Goal: Task Accomplishment & Management: Use online tool/utility

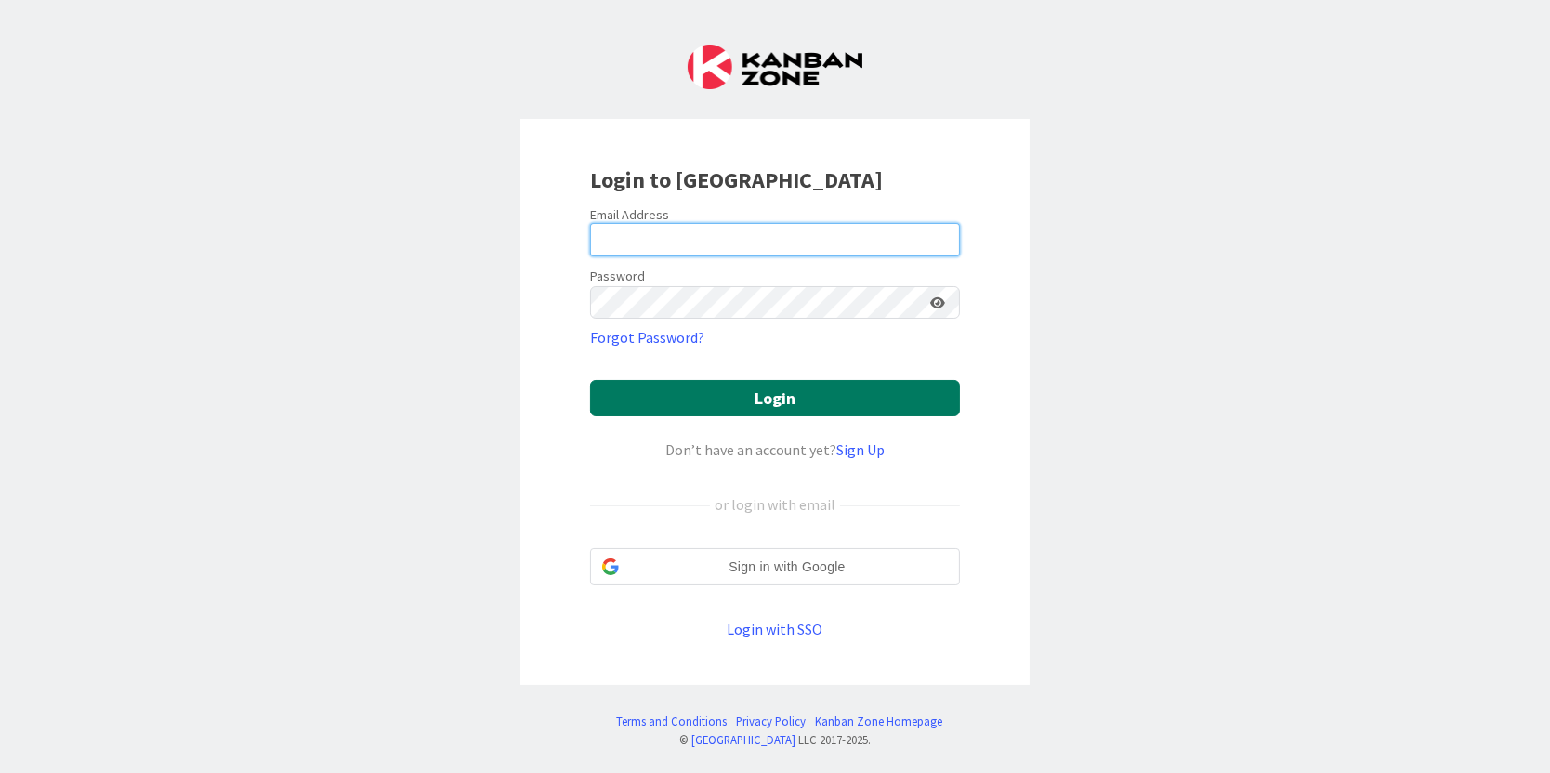
type input "[PERSON_NAME][EMAIL_ADDRESS][PERSON_NAME][DOMAIN_NAME]"
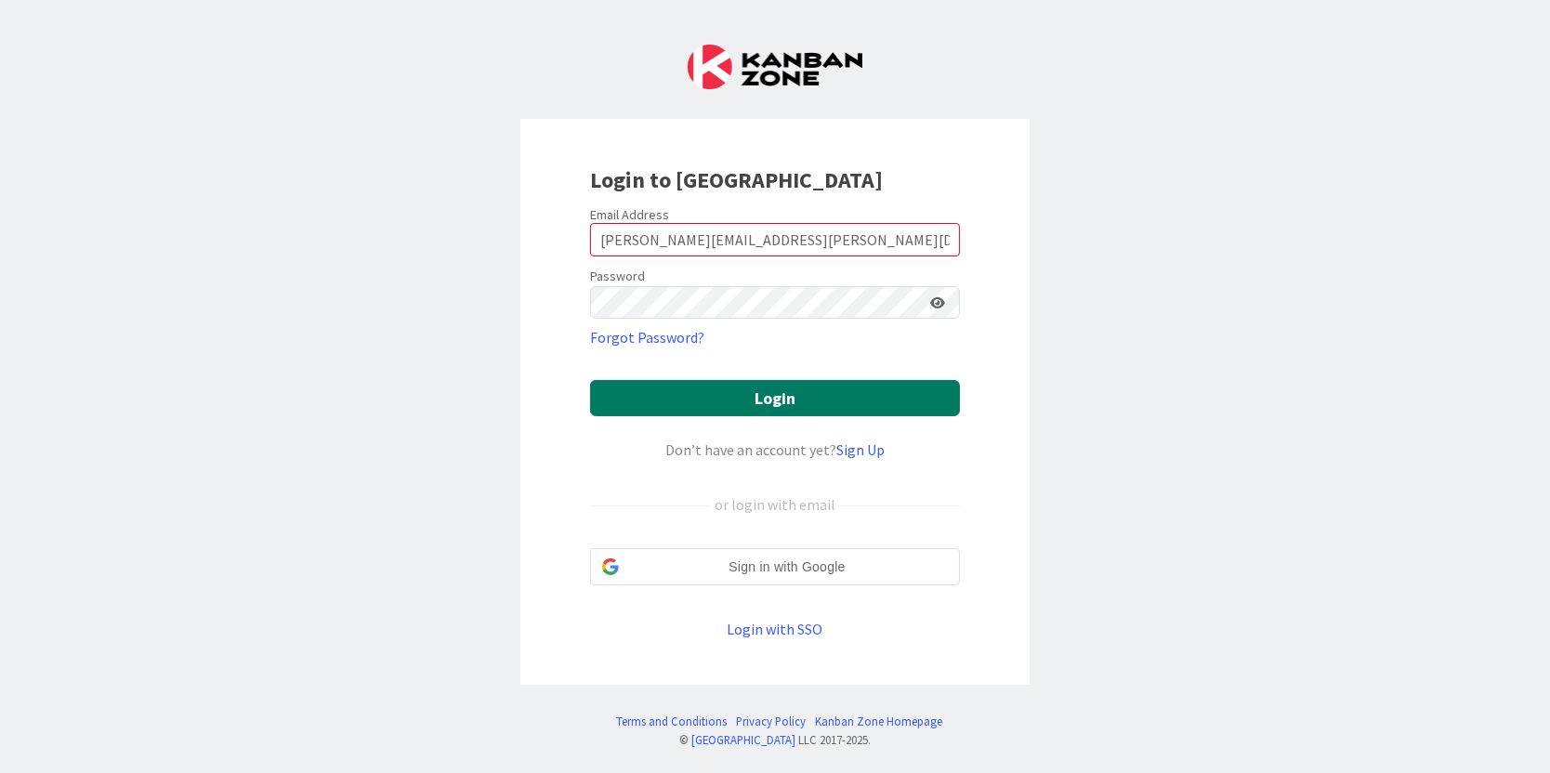
click at [680, 397] on button "Login" at bounding box center [775, 398] width 370 height 36
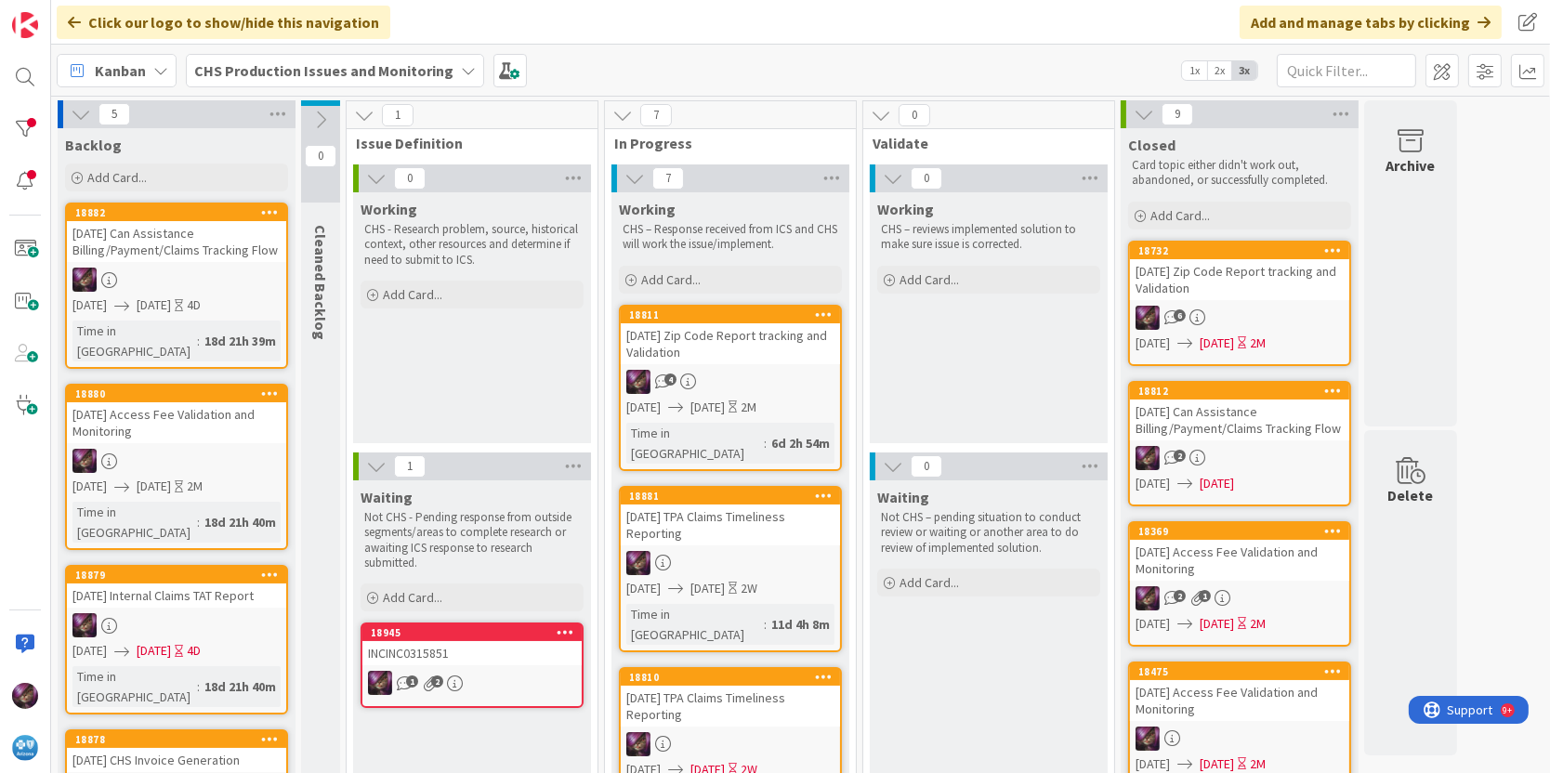
click at [679, 686] on div "[DATE] TPA Claims Timeliness Reporting" at bounding box center [730, 706] width 219 height 41
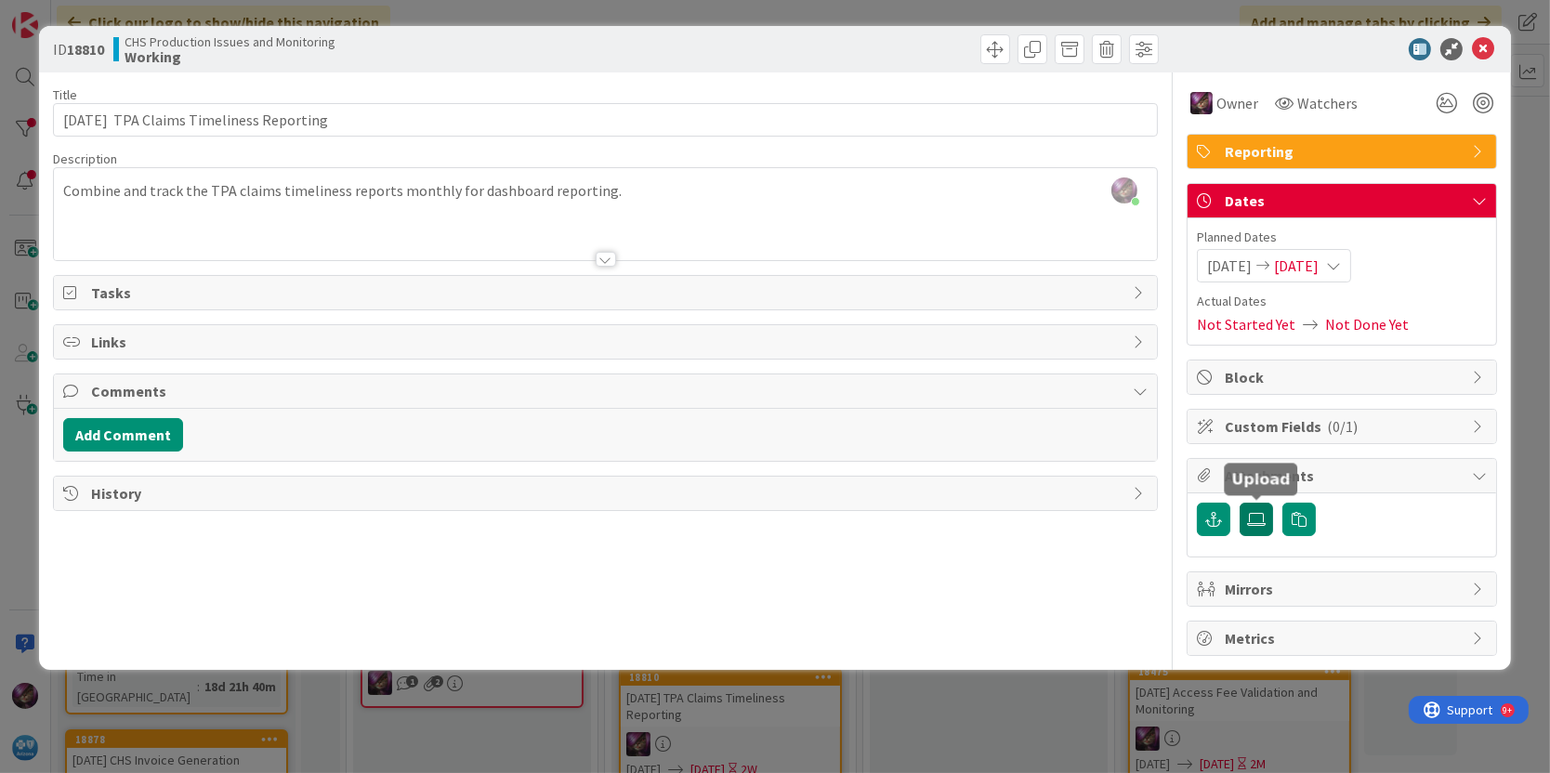
click at [1263, 507] on label at bounding box center [1256, 519] width 33 height 33
click at [1240, 503] on input "file" at bounding box center [1240, 503] width 0 height 0
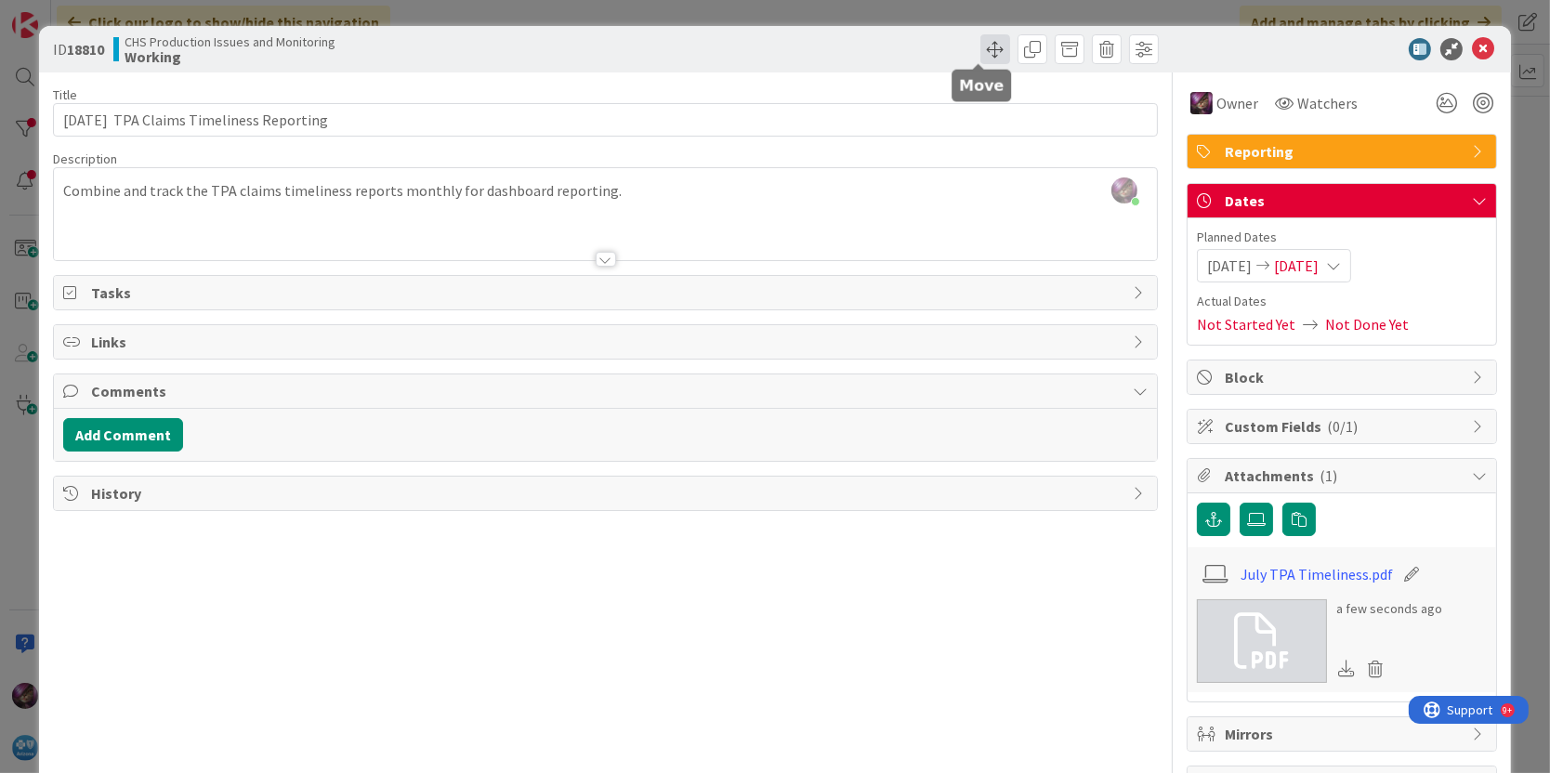
click at [981, 52] on span at bounding box center [996, 49] width 30 height 30
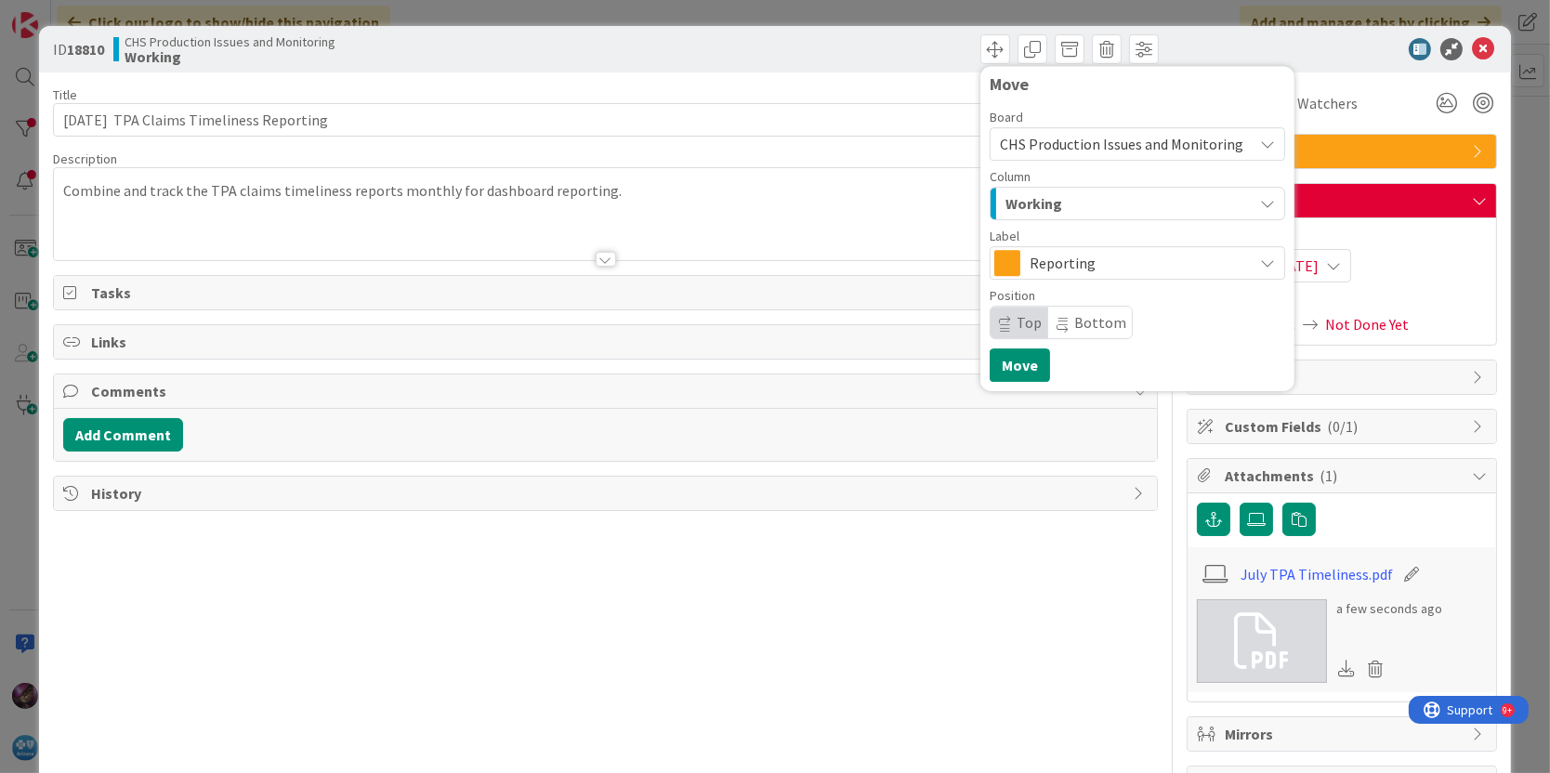
click at [1019, 194] on span "Working" at bounding box center [1034, 203] width 57 height 24
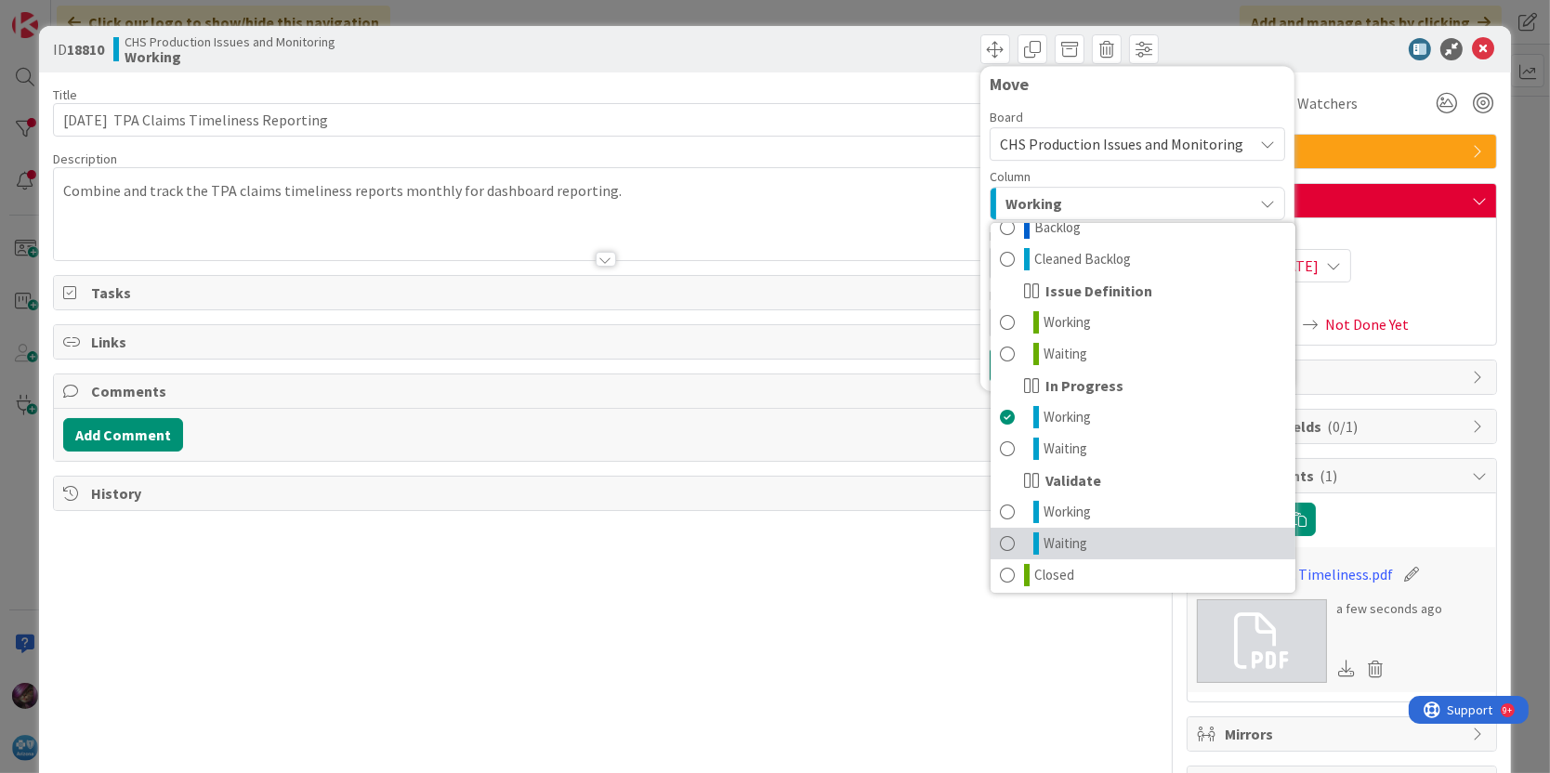
scroll to position [23, 0]
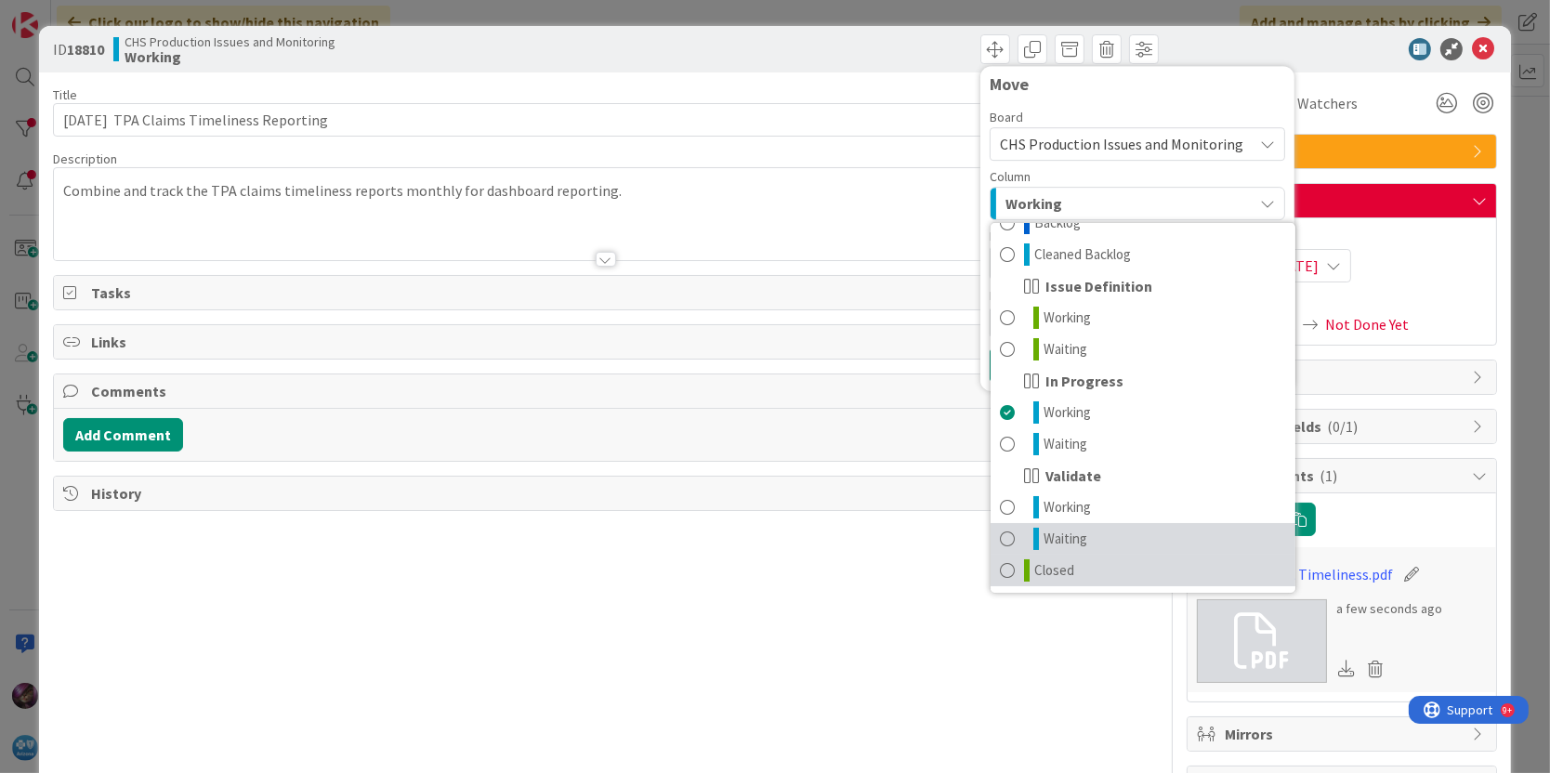
click at [1037, 560] on span "Closed" at bounding box center [1054, 571] width 40 height 22
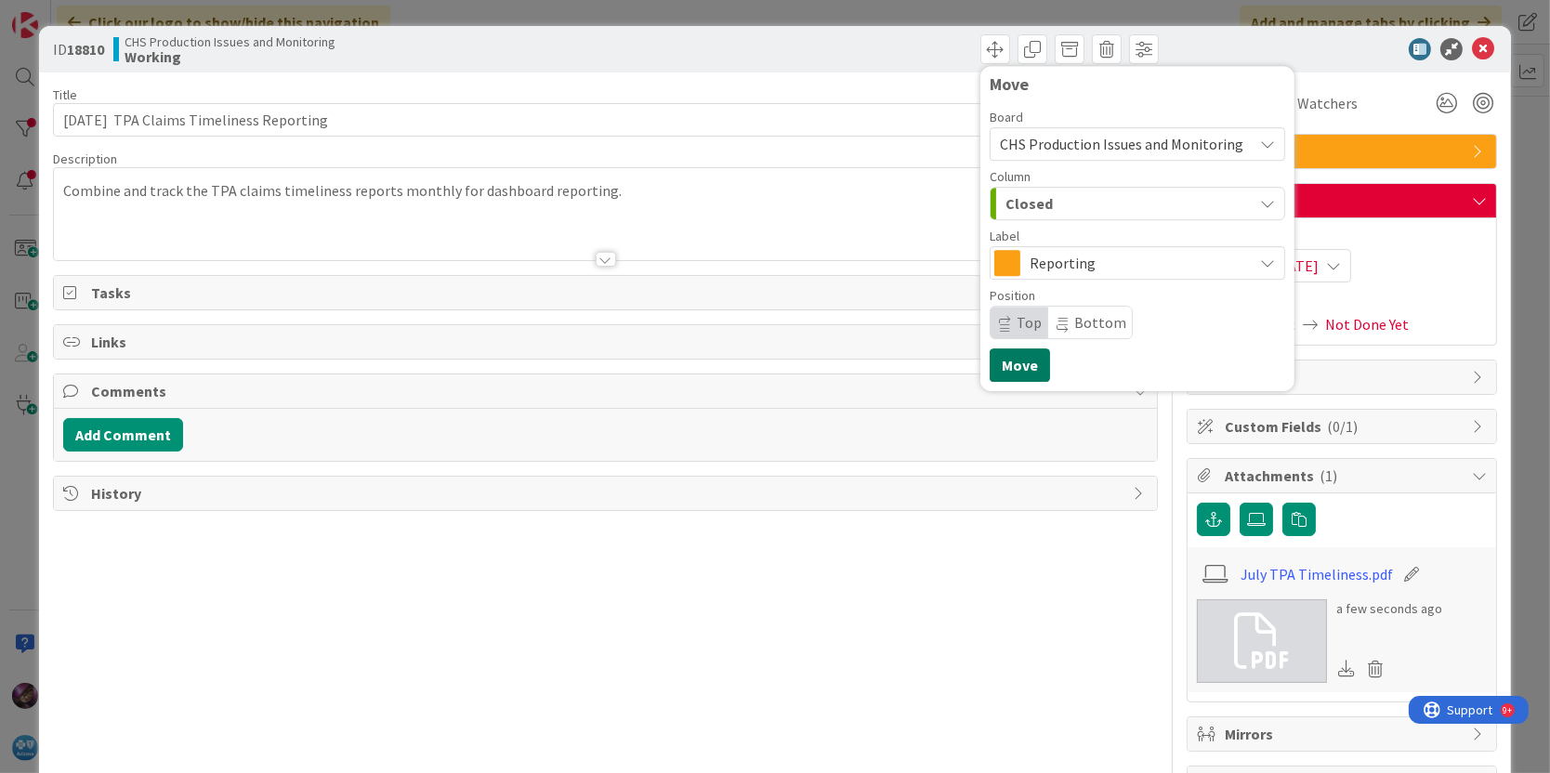
click at [1004, 366] on button "Move" at bounding box center [1020, 365] width 60 height 33
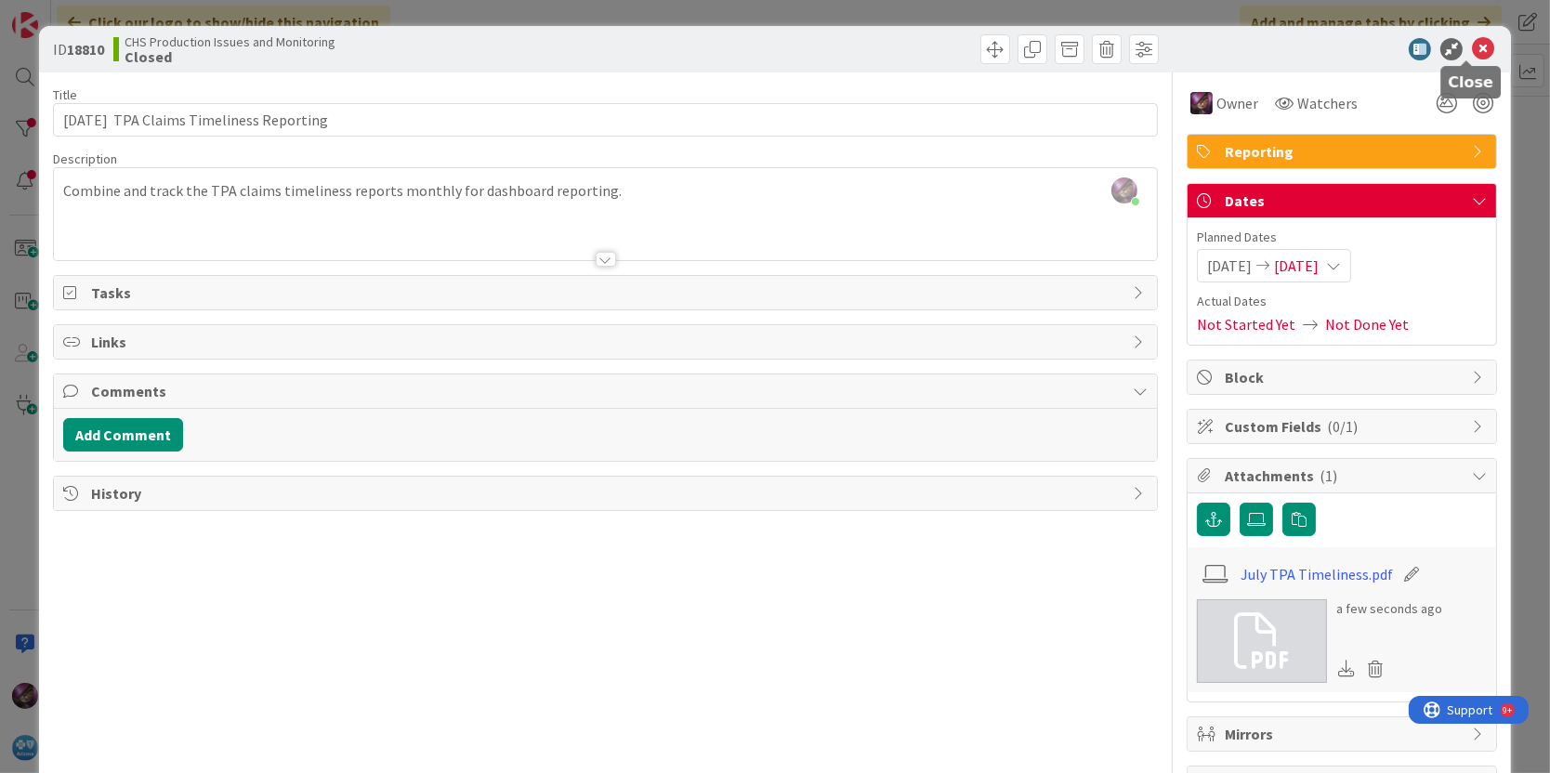
click at [1472, 50] on icon at bounding box center [1483, 49] width 22 height 22
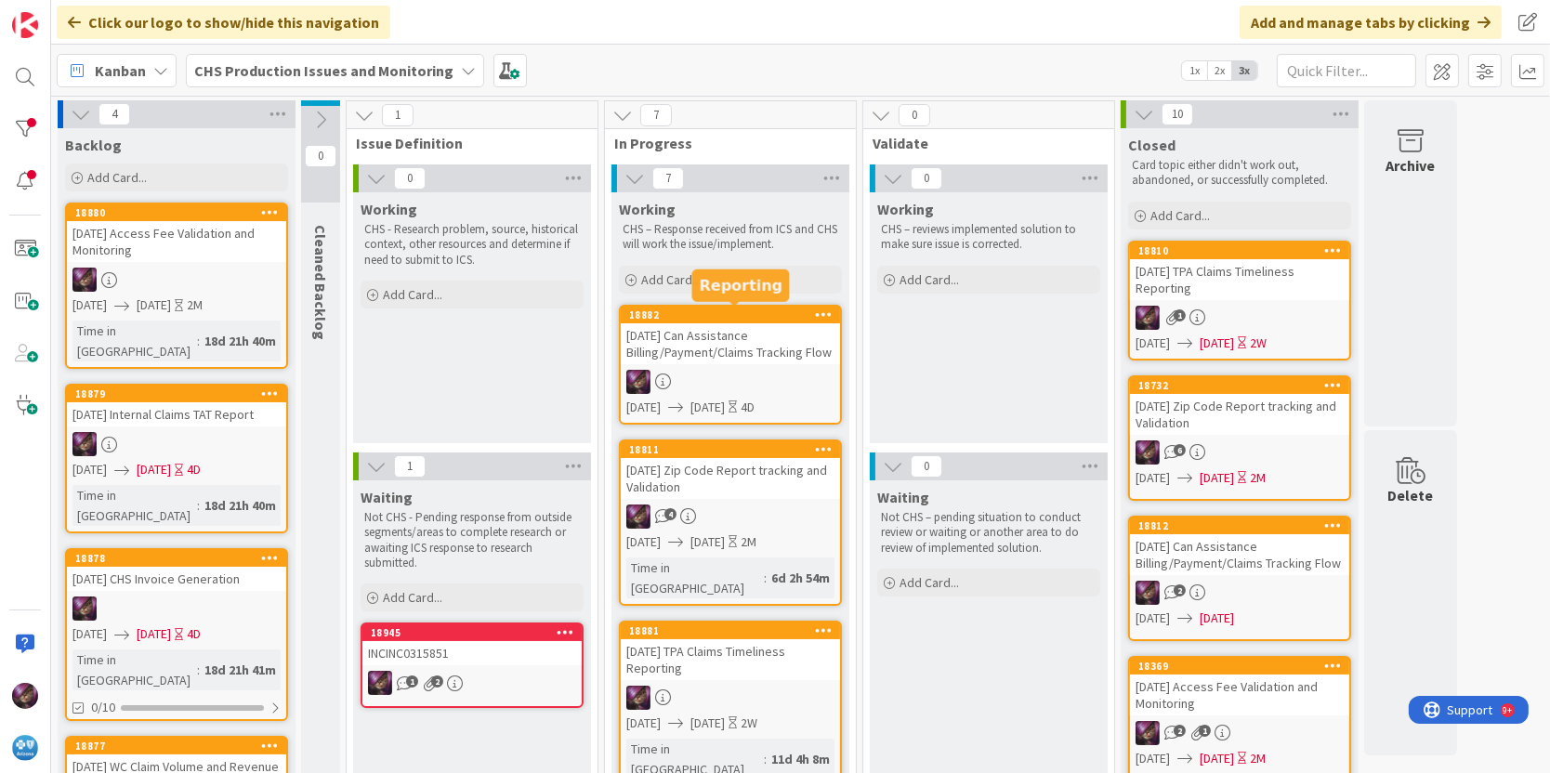
click at [676, 328] on div "[DATE] Can Assistance Billing/Payment/Claims Tracking Flow" at bounding box center [730, 343] width 219 height 41
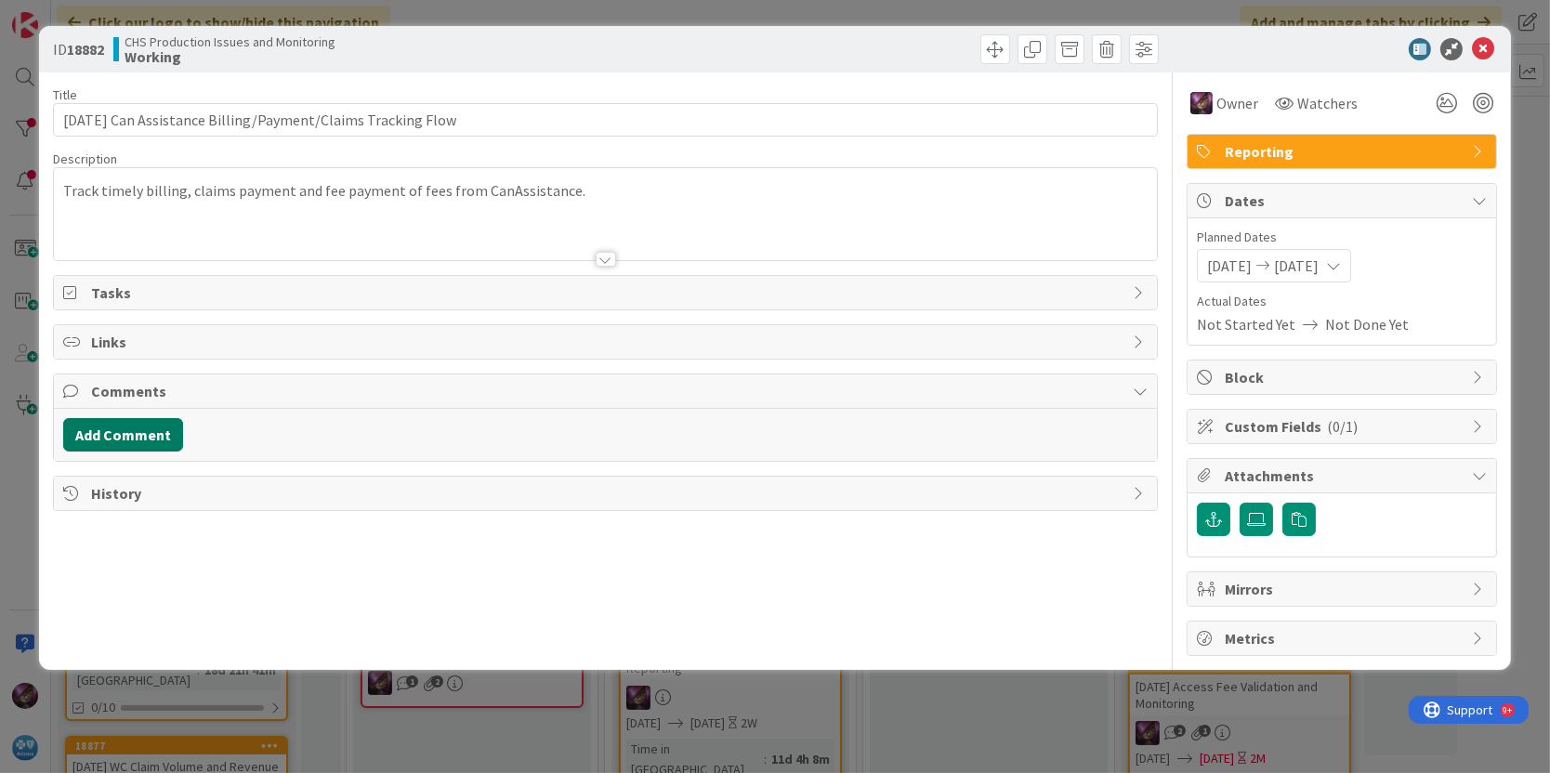
click at [138, 434] on button "Add Comment" at bounding box center [123, 434] width 120 height 33
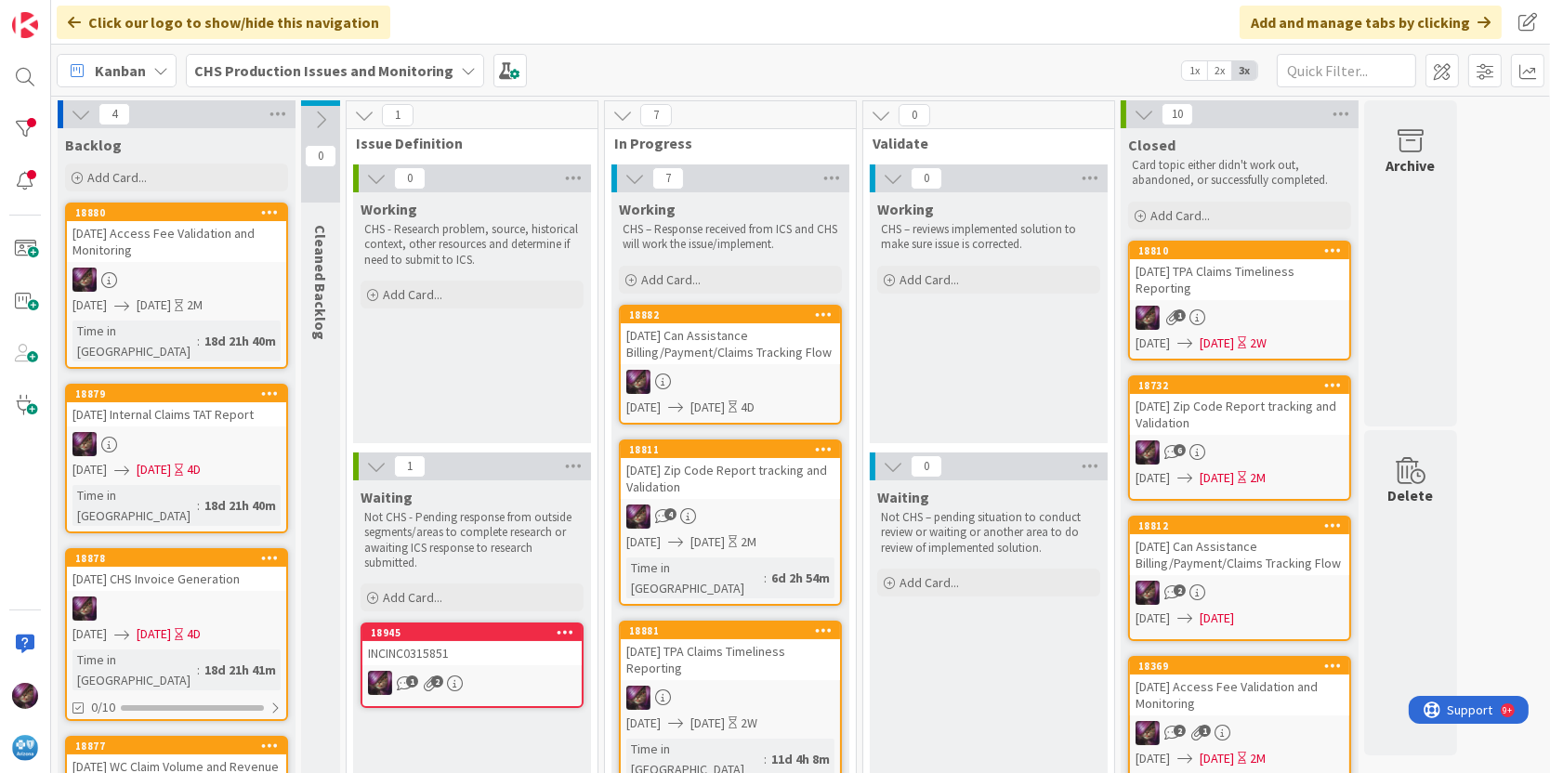
click at [165, 567] on div "[DATE] CHS Invoice Generation" at bounding box center [176, 579] width 219 height 24
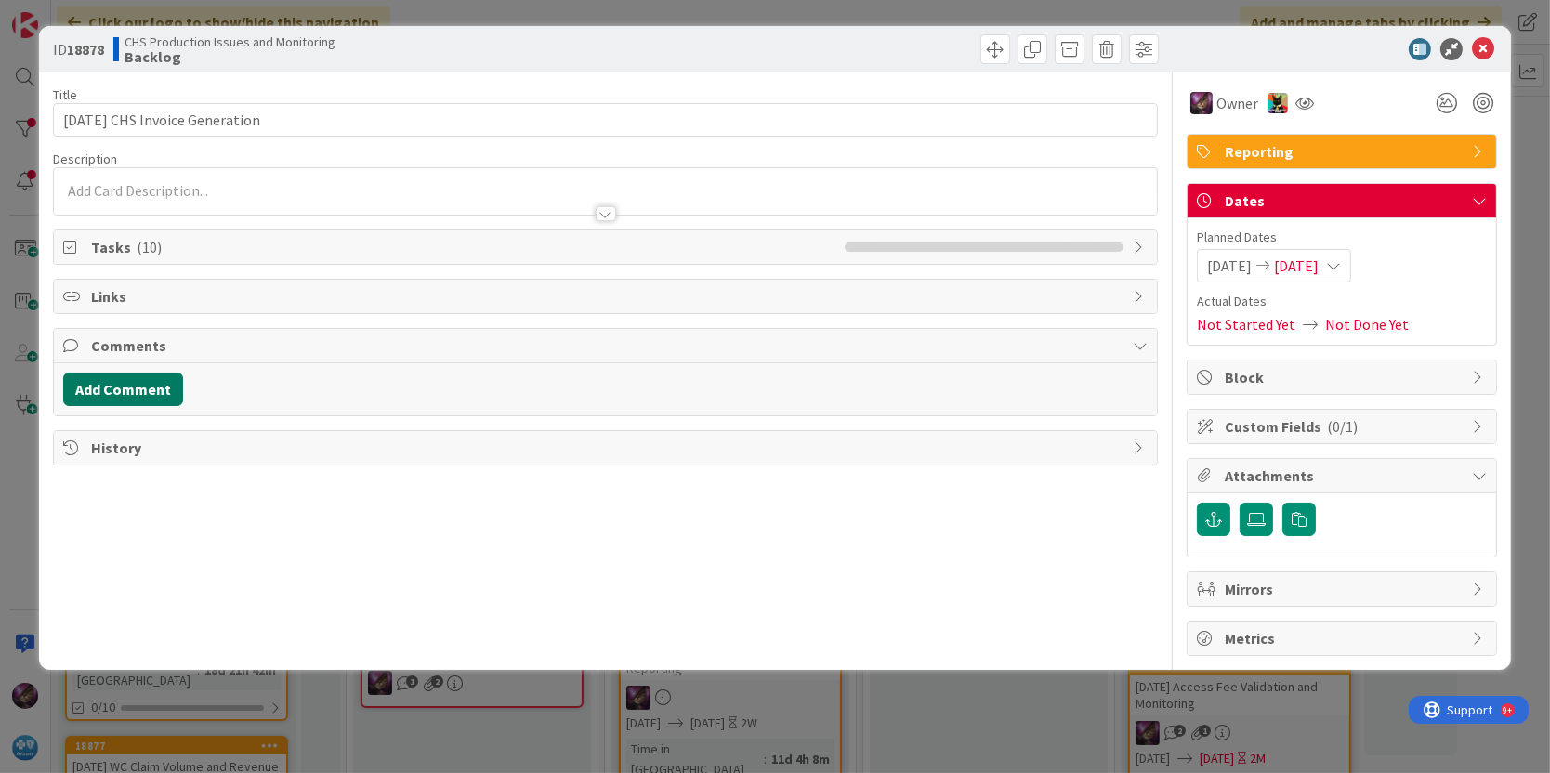
click at [120, 394] on button "Add Comment" at bounding box center [123, 389] width 120 height 33
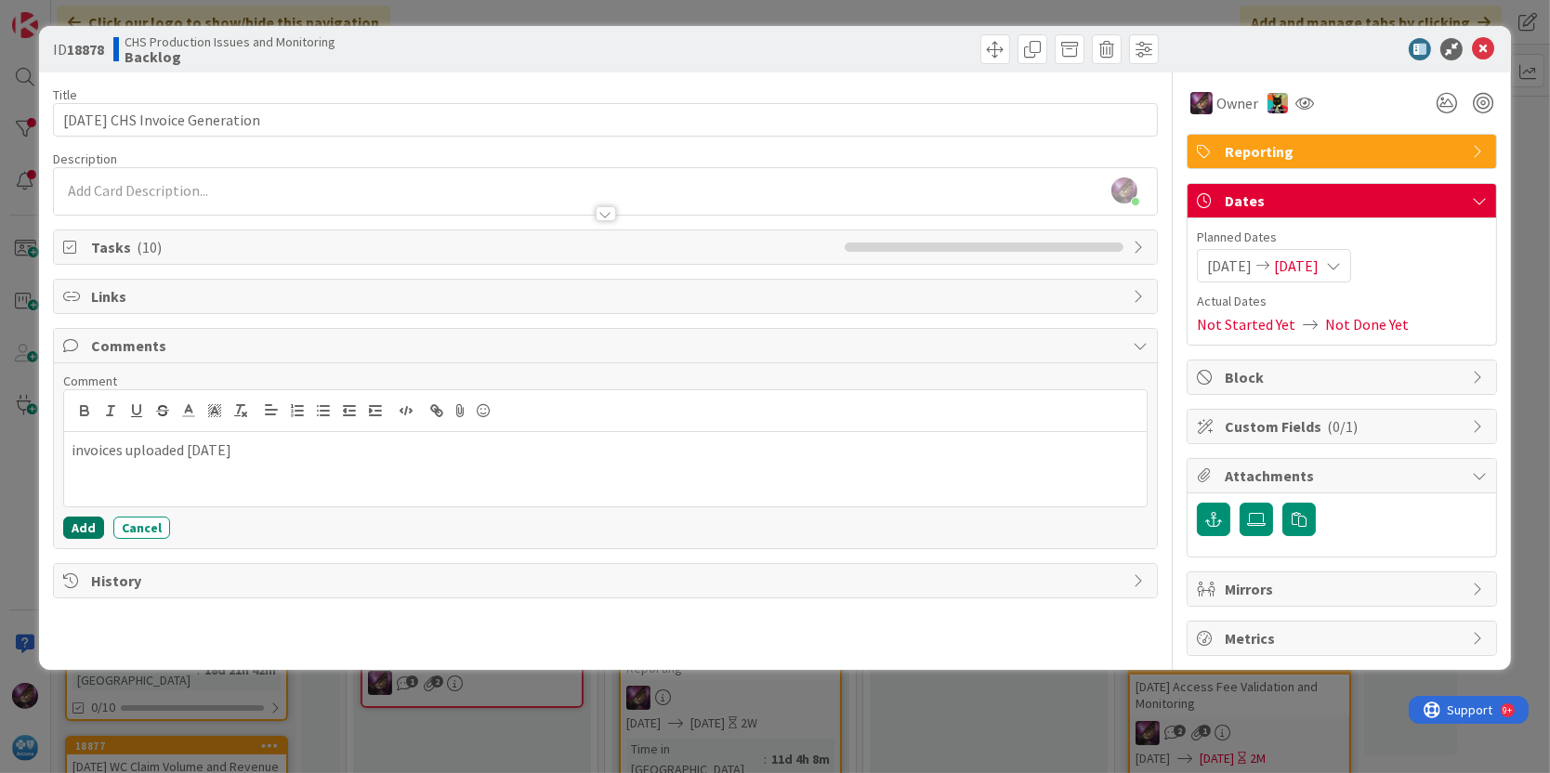
click at [88, 520] on button "Add" at bounding box center [83, 528] width 41 height 22
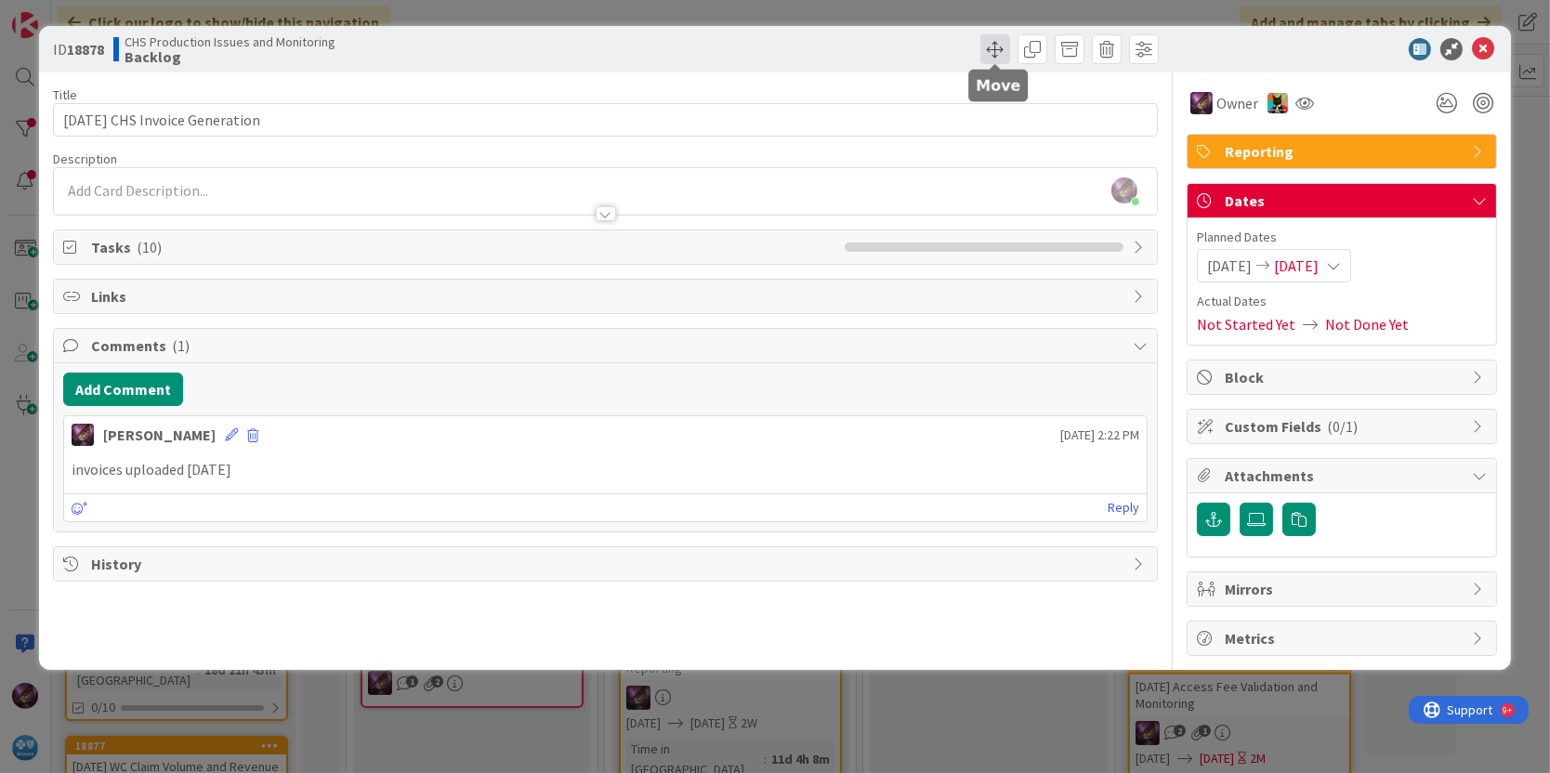
click at [1003, 43] on span at bounding box center [996, 49] width 30 height 30
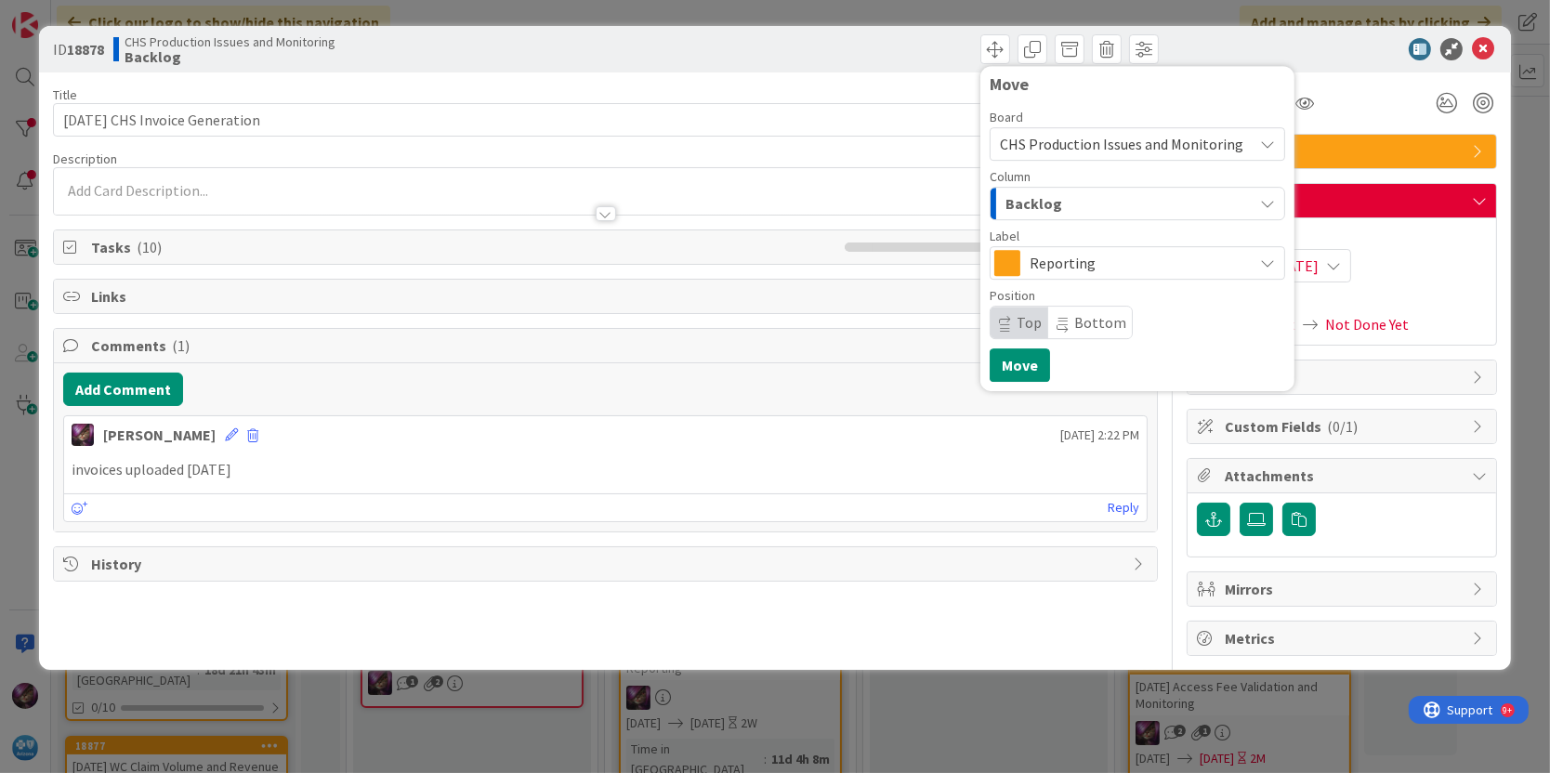
click at [1043, 201] on span "Backlog" at bounding box center [1034, 203] width 57 height 24
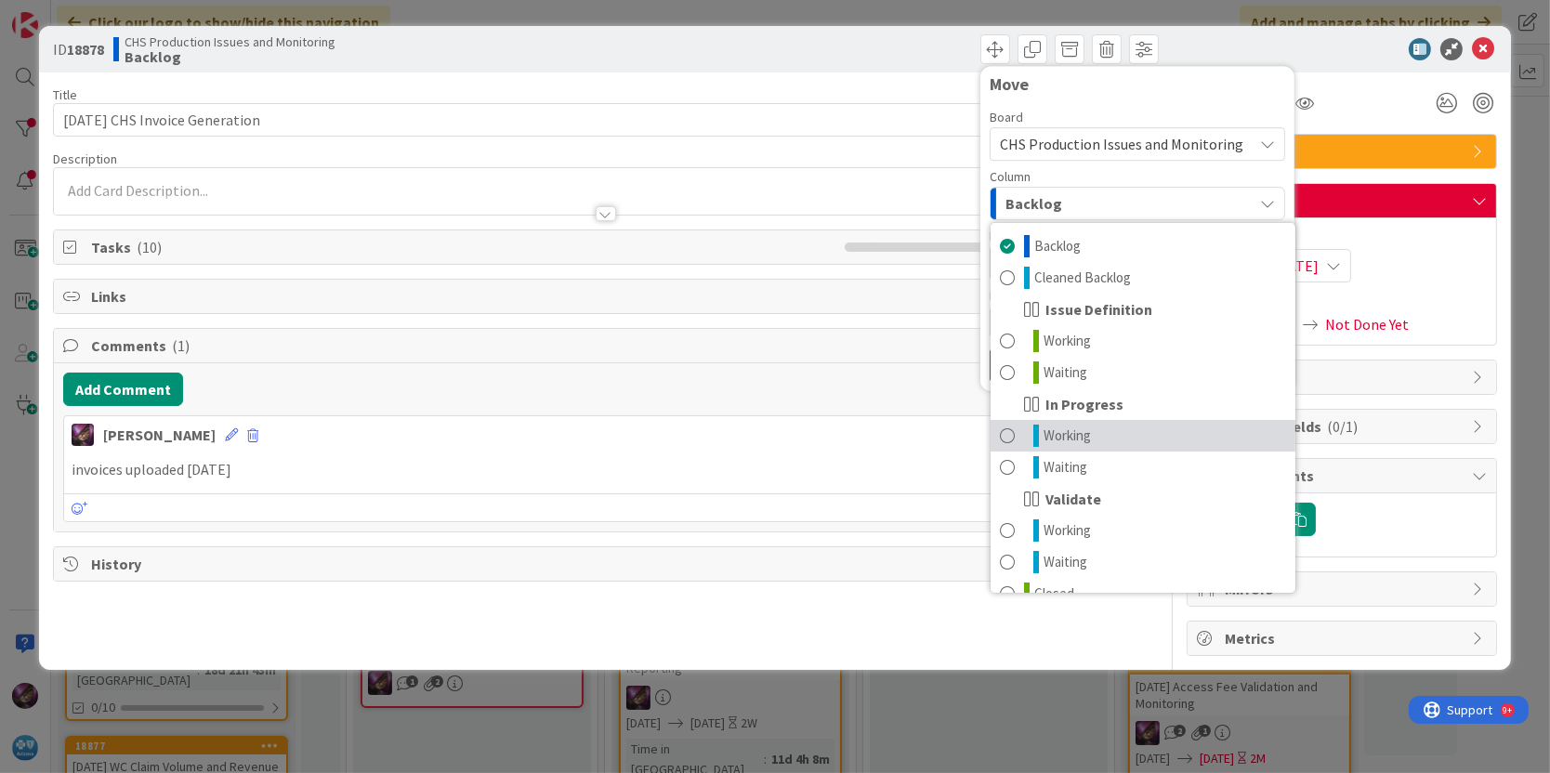
click at [1051, 437] on span "Working" at bounding box center [1067, 436] width 47 height 22
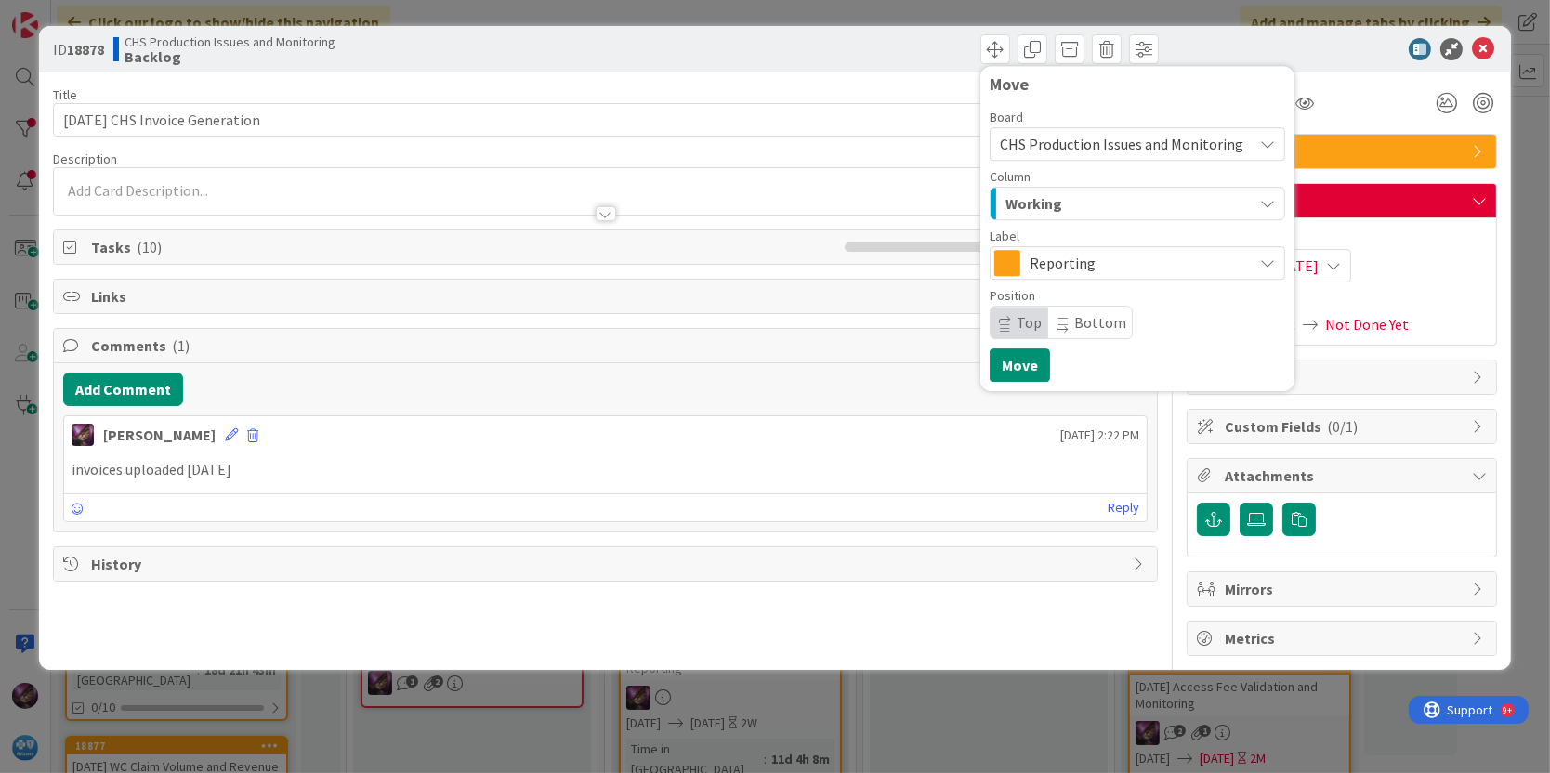
click at [1034, 198] on span "Working" at bounding box center [1034, 203] width 57 height 24
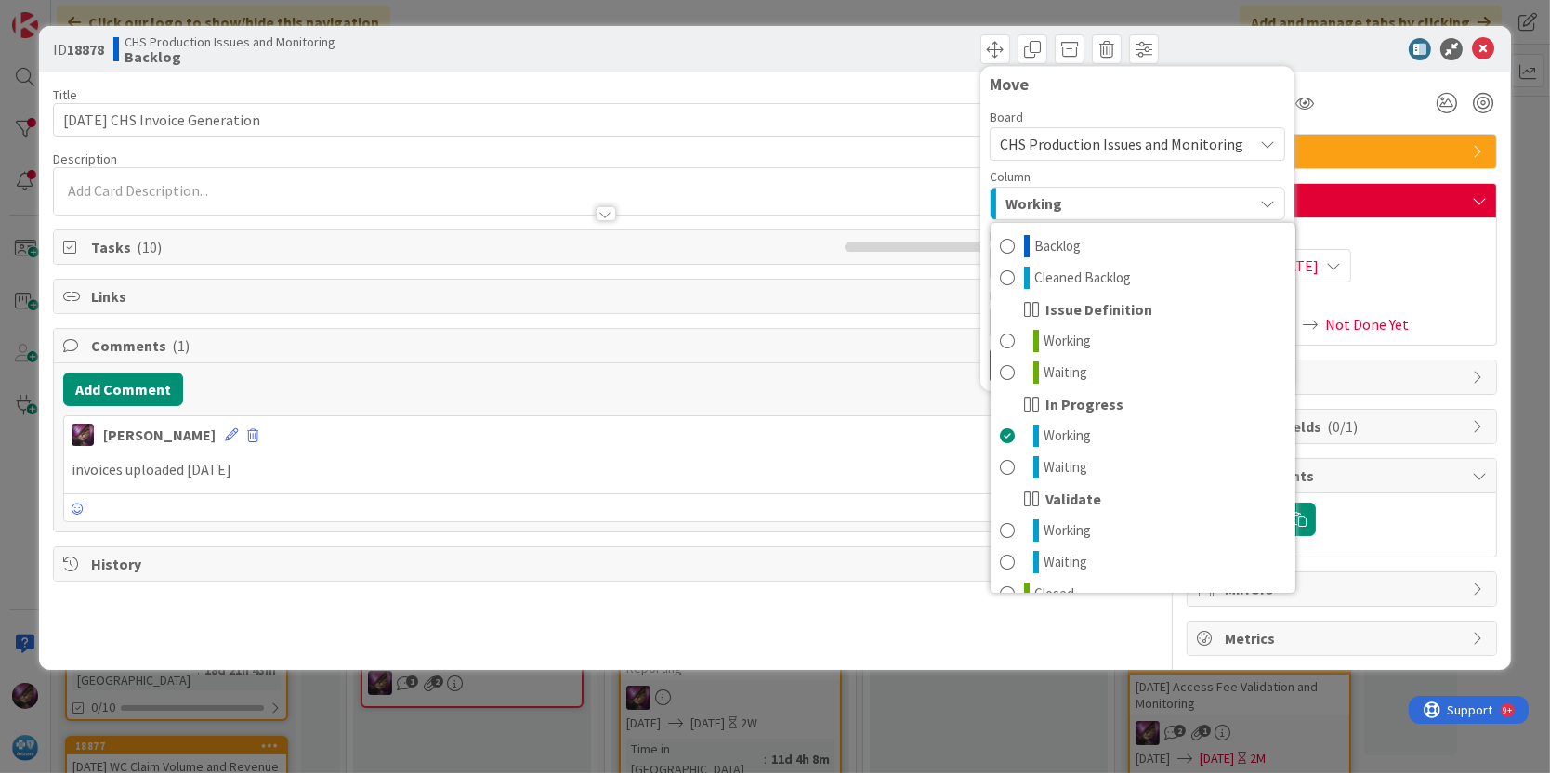
scroll to position [23, 0]
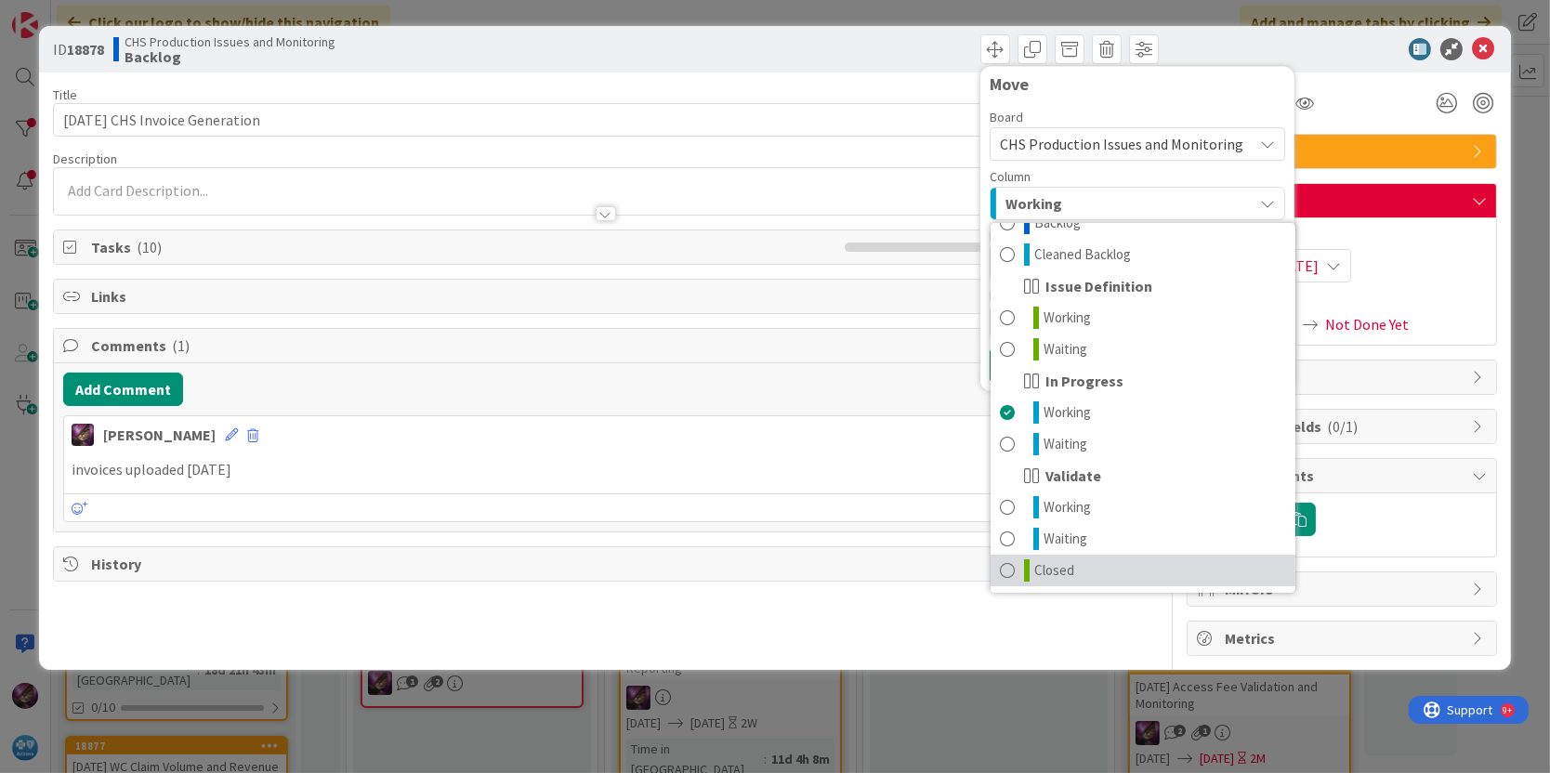
click at [1011, 562] on span at bounding box center [1007, 571] width 15 height 22
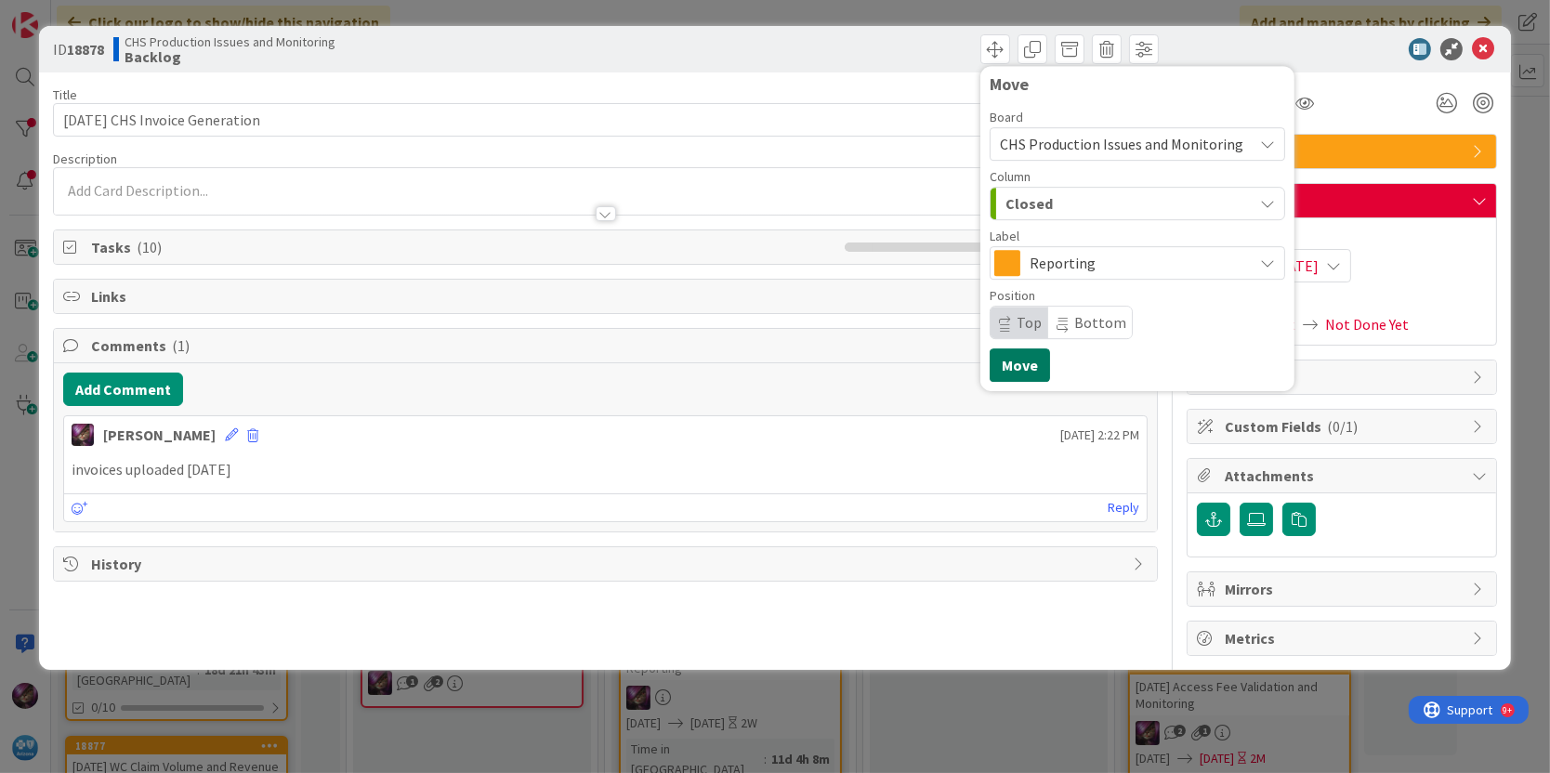
click at [1034, 352] on button "Move" at bounding box center [1020, 365] width 60 height 33
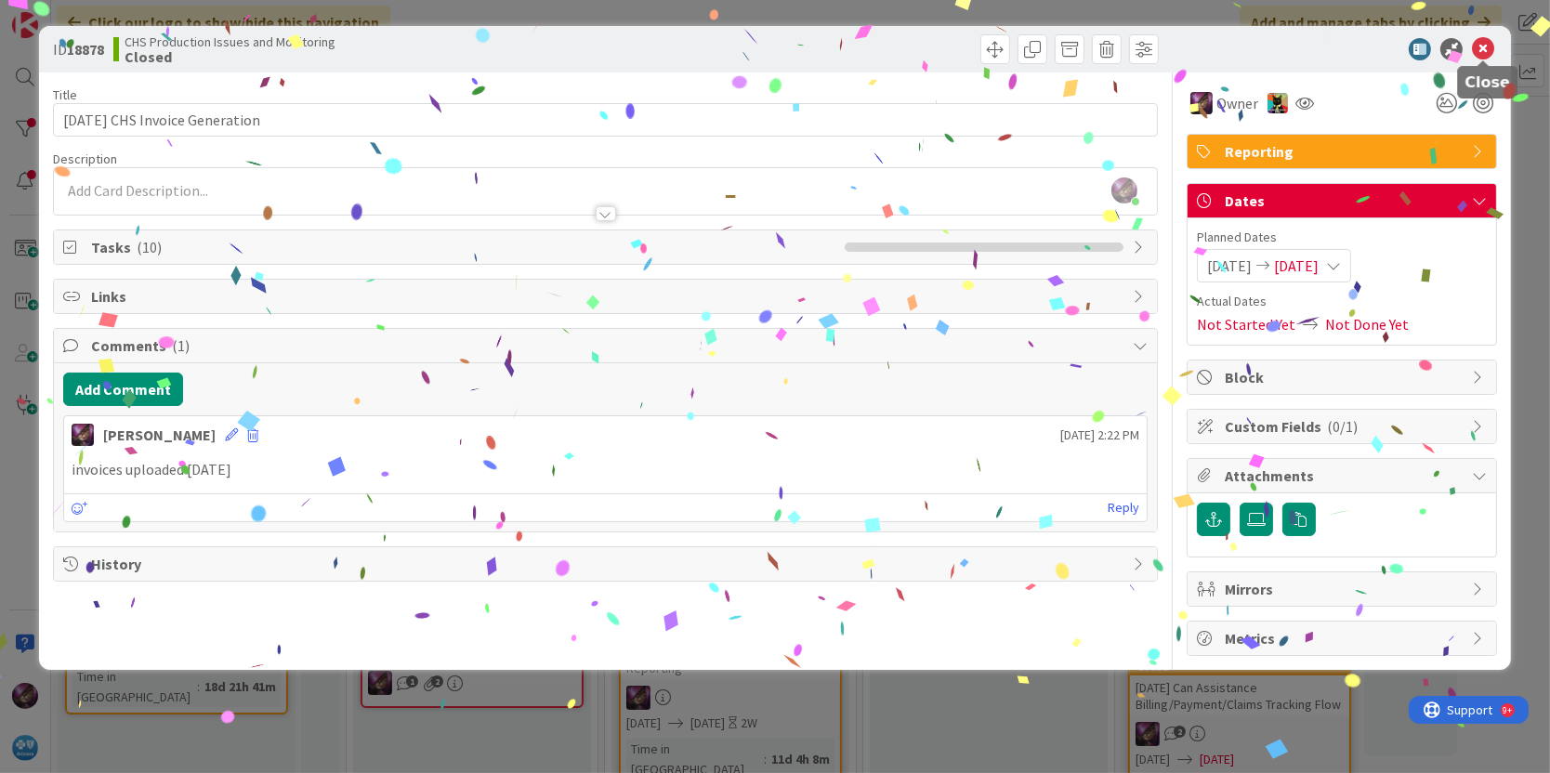
click at [1490, 48] on icon at bounding box center [1483, 49] width 22 height 22
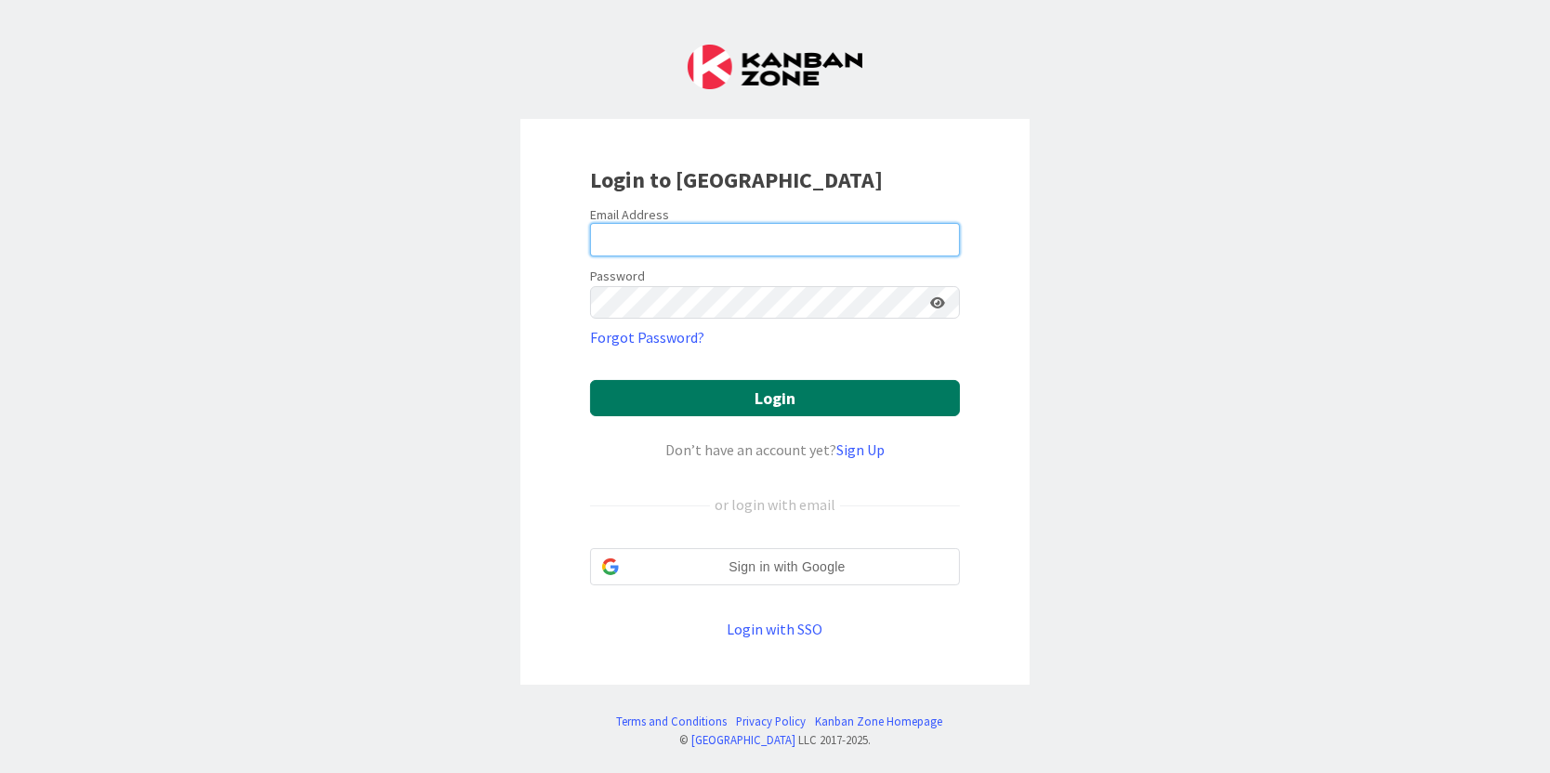
type input "[PERSON_NAME][EMAIL_ADDRESS][PERSON_NAME][DOMAIN_NAME]"
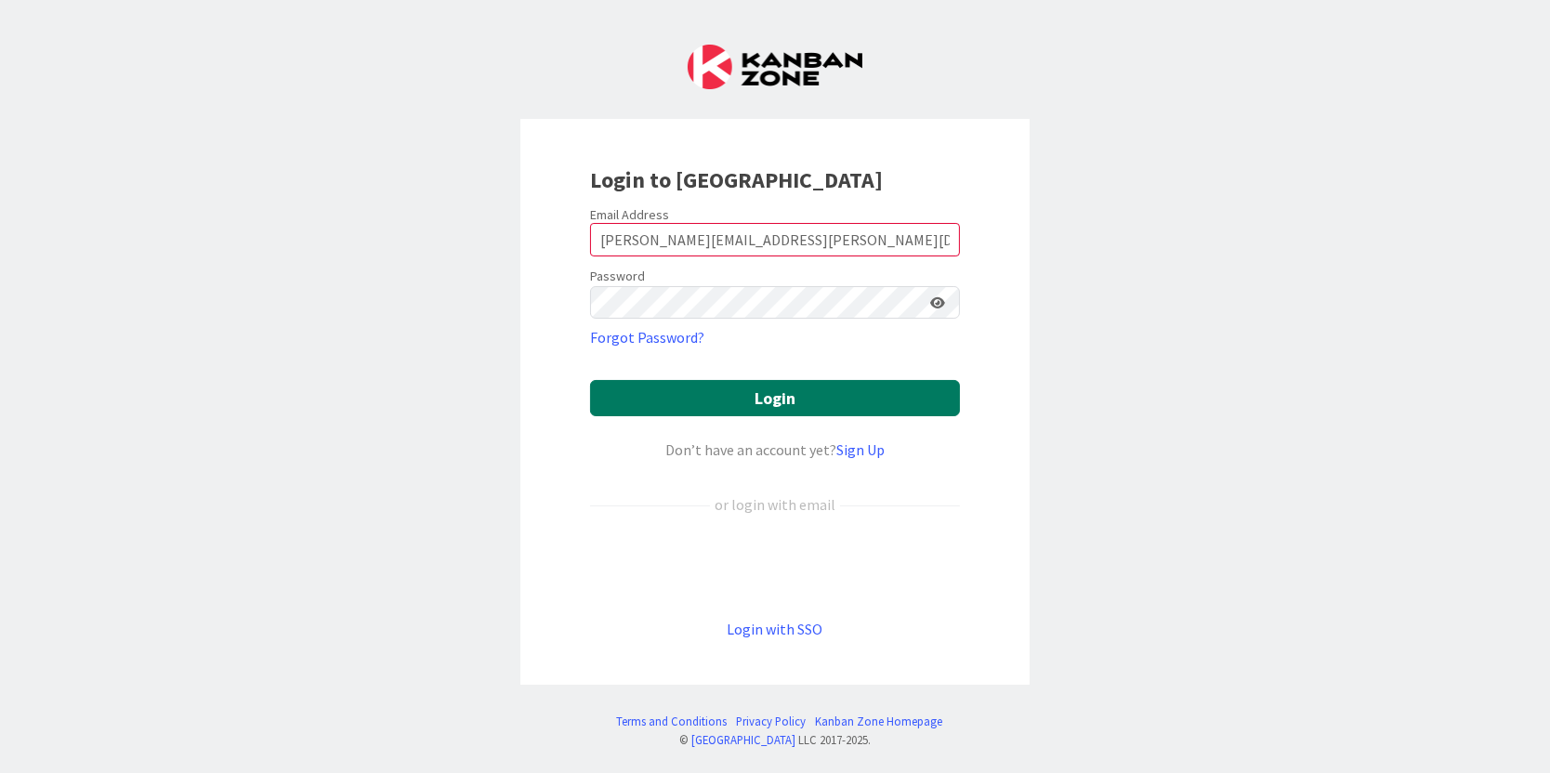
click at [684, 397] on button "Login" at bounding box center [775, 398] width 370 height 36
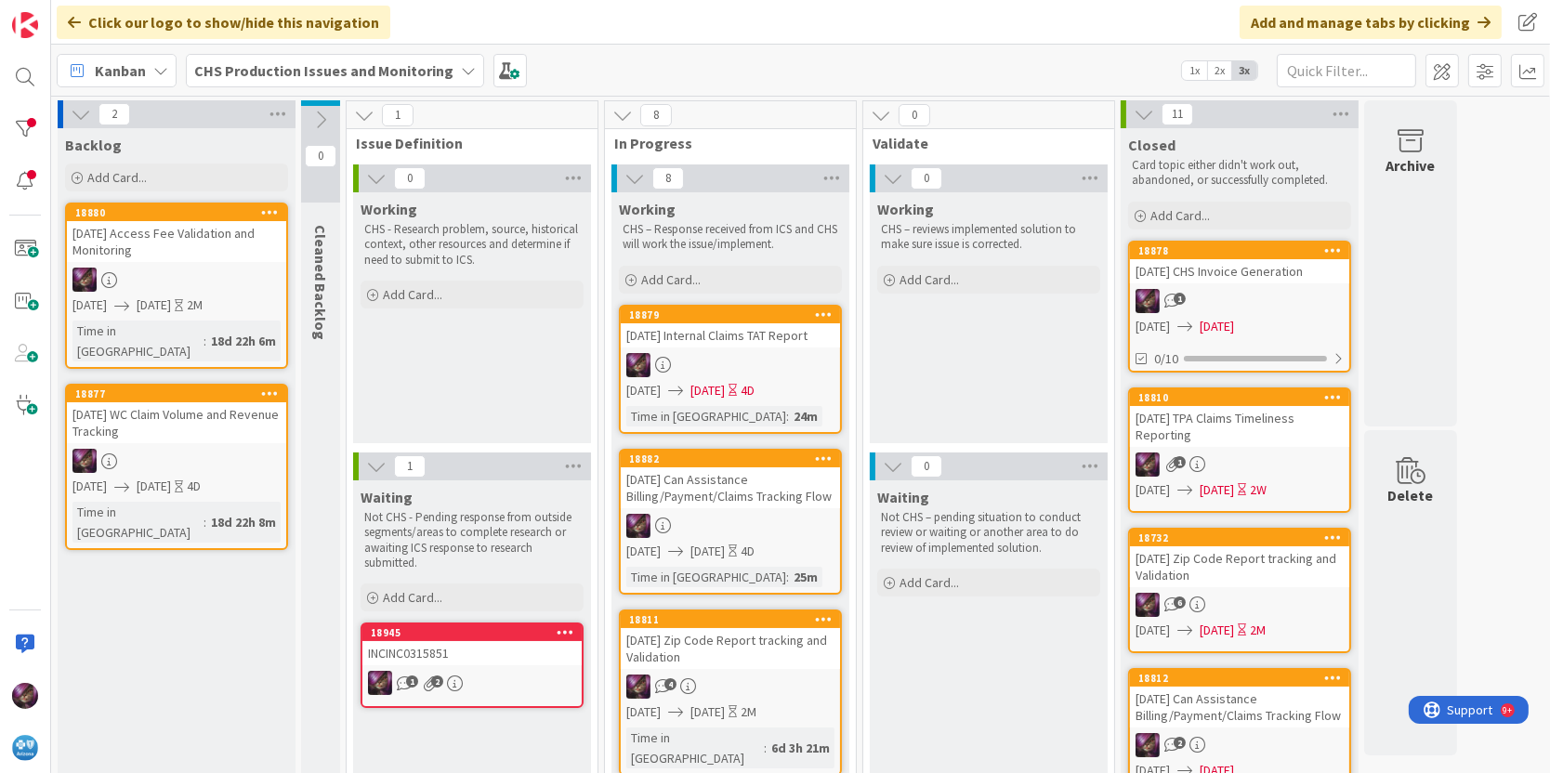
click at [658, 347] on div "[DATE] Internal Claims TAT Report" at bounding box center [730, 335] width 219 height 24
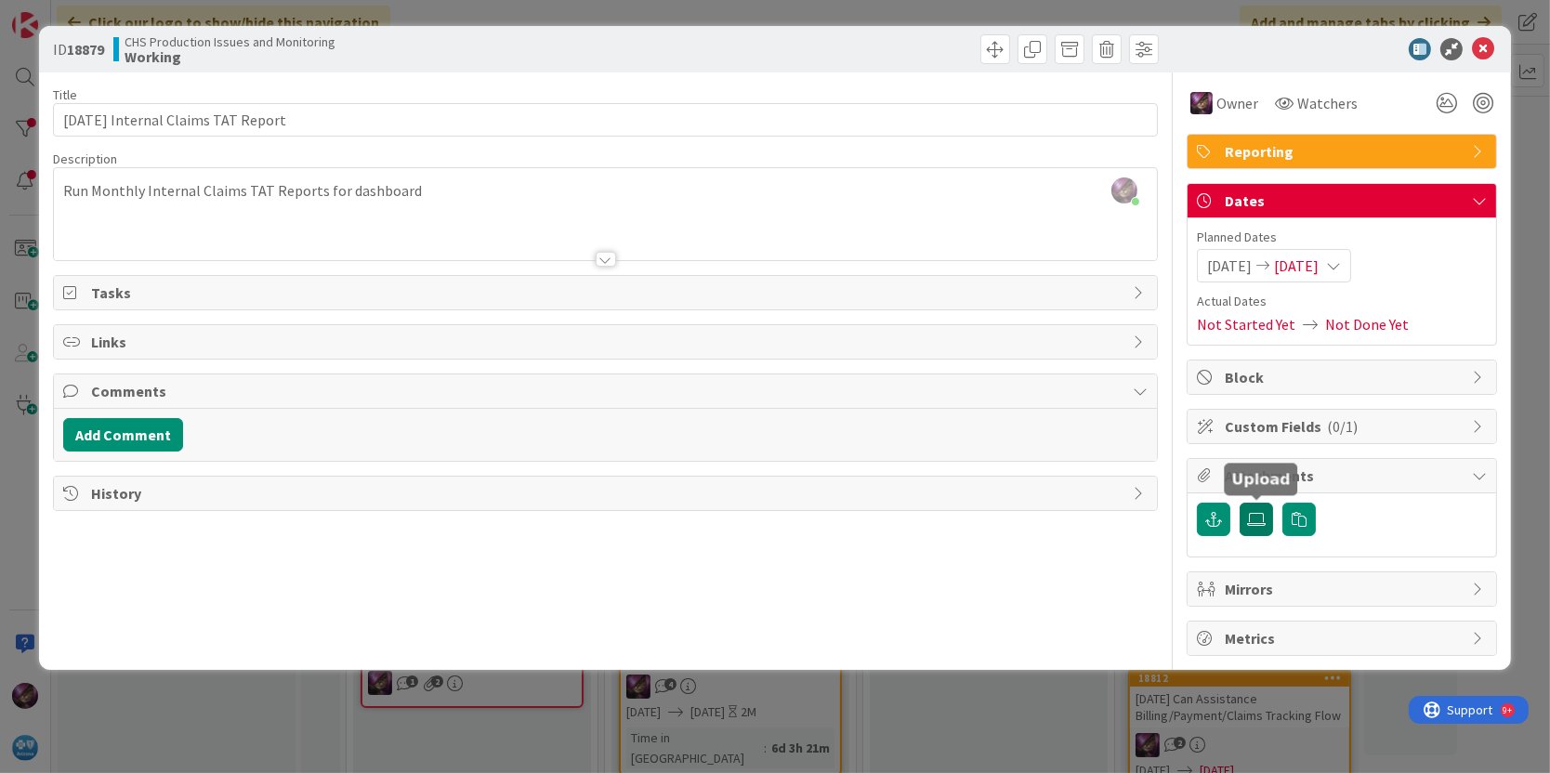
click at [1264, 518] on icon at bounding box center [1256, 519] width 19 height 15
click at [1240, 503] on input "file" at bounding box center [1240, 503] width 0 height 0
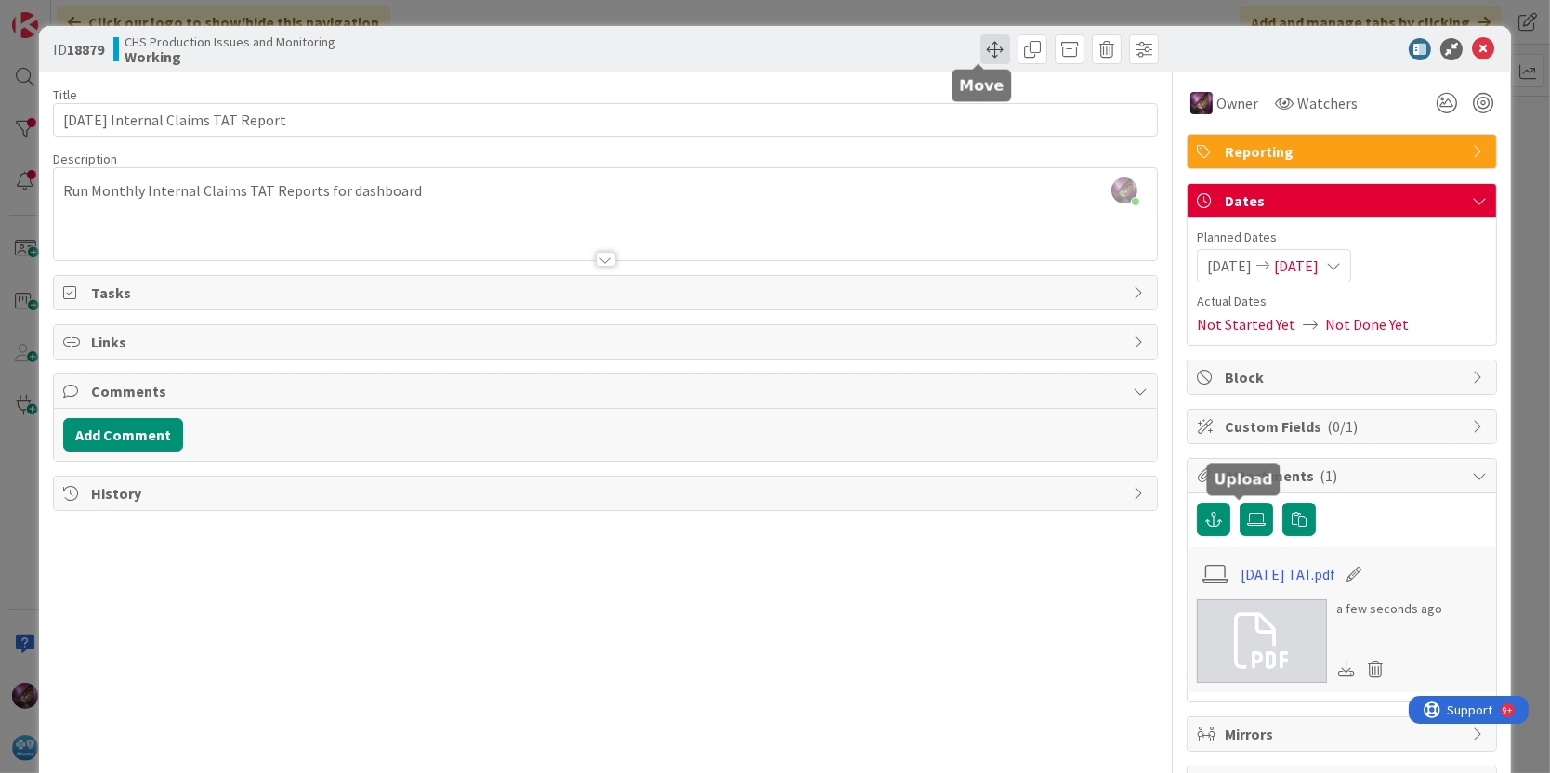
click at [981, 47] on span at bounding box center [996, 49] width 30 height 30
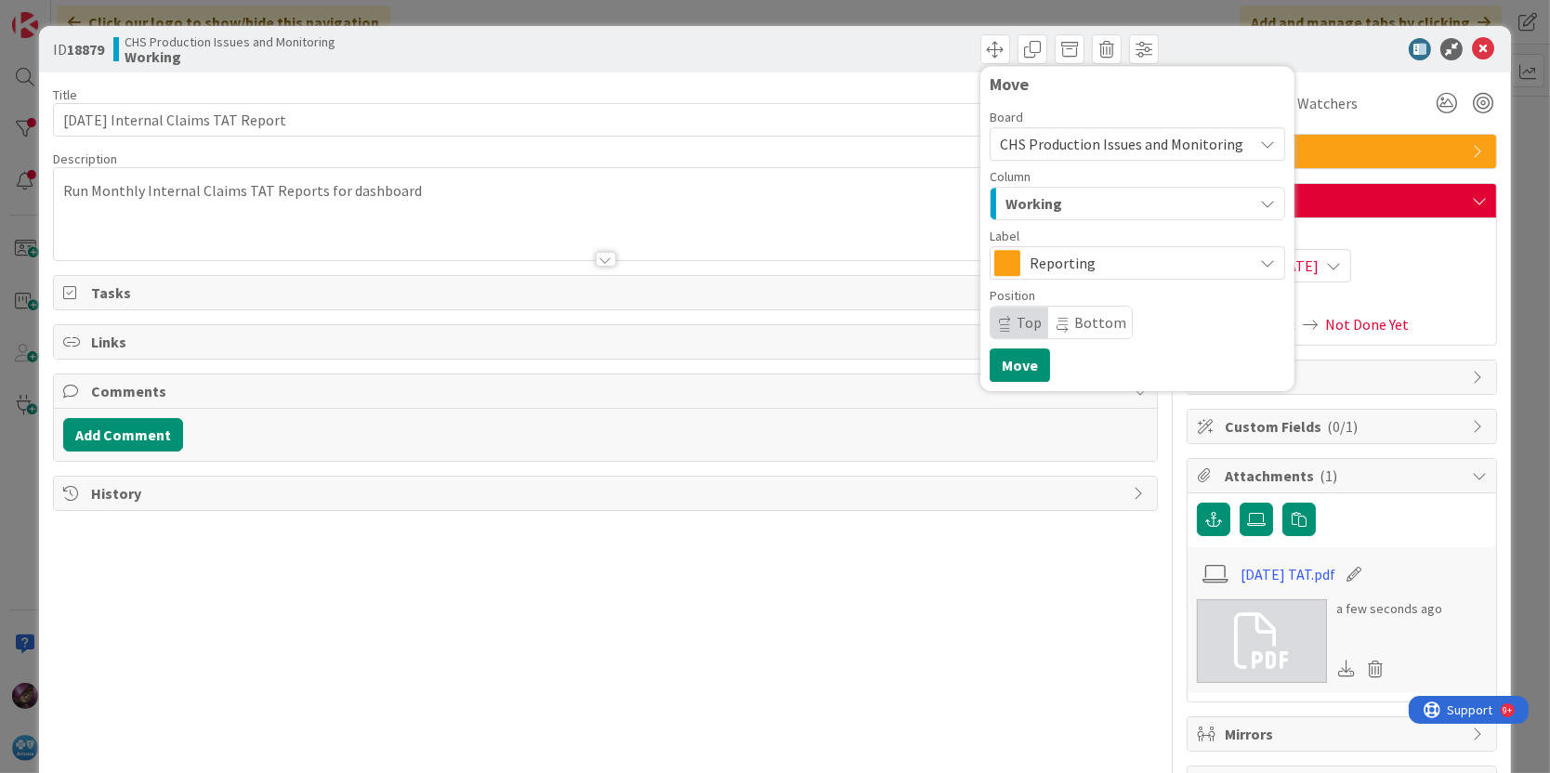
click at [1025, 135] on span "CHS Production Issues and Monitoring" at bounding box center [1122, 144] width 244 height 19
click at [1024, 136] on span "CHS Production Issues and Monitoring" at bounding box center [1122, 144] width 244 height 19
click at [1017, 196] on span "Working" at bounding box center [1034, 203] width 57 height 24
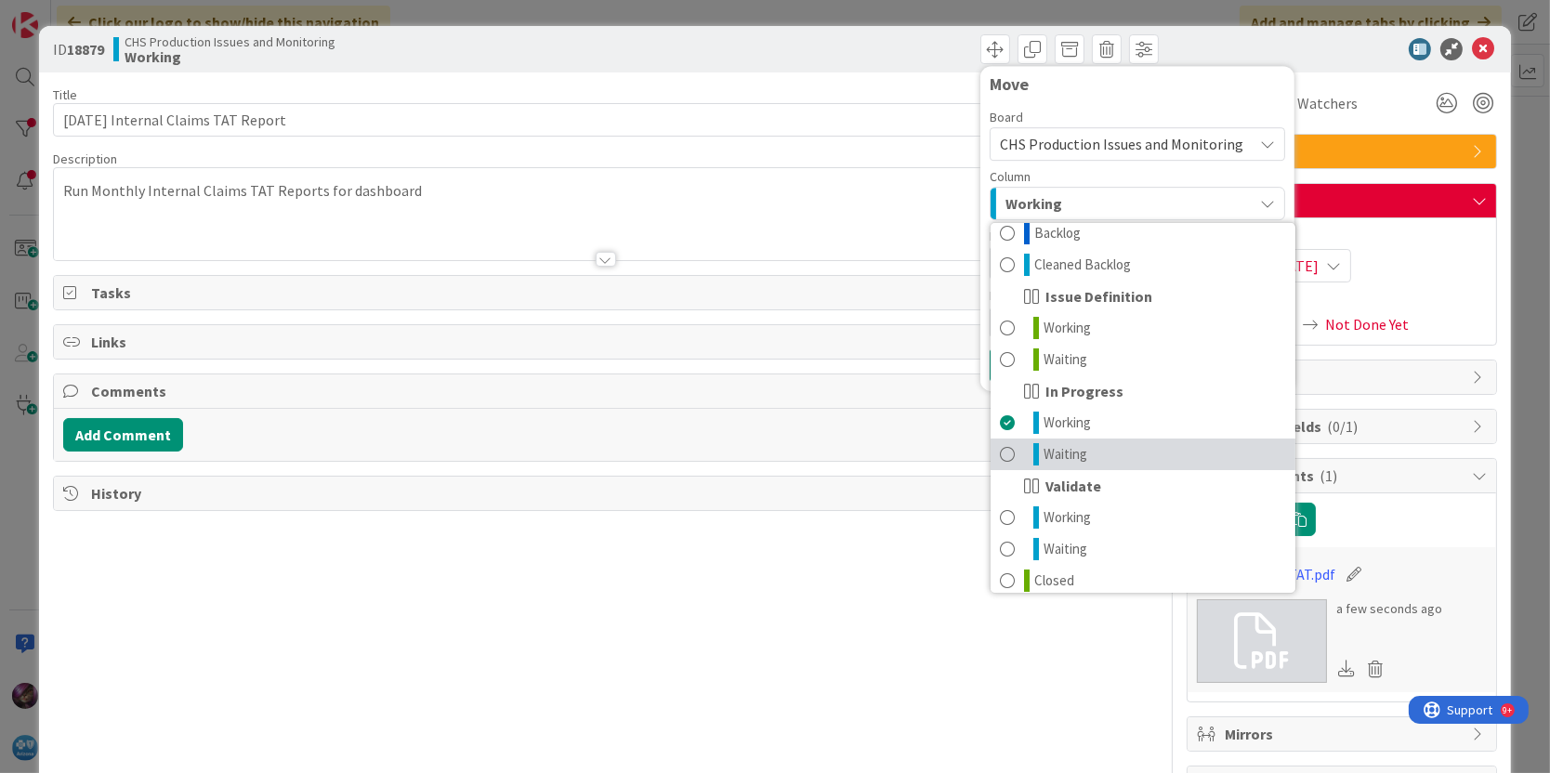
scroll to position [23, 0]
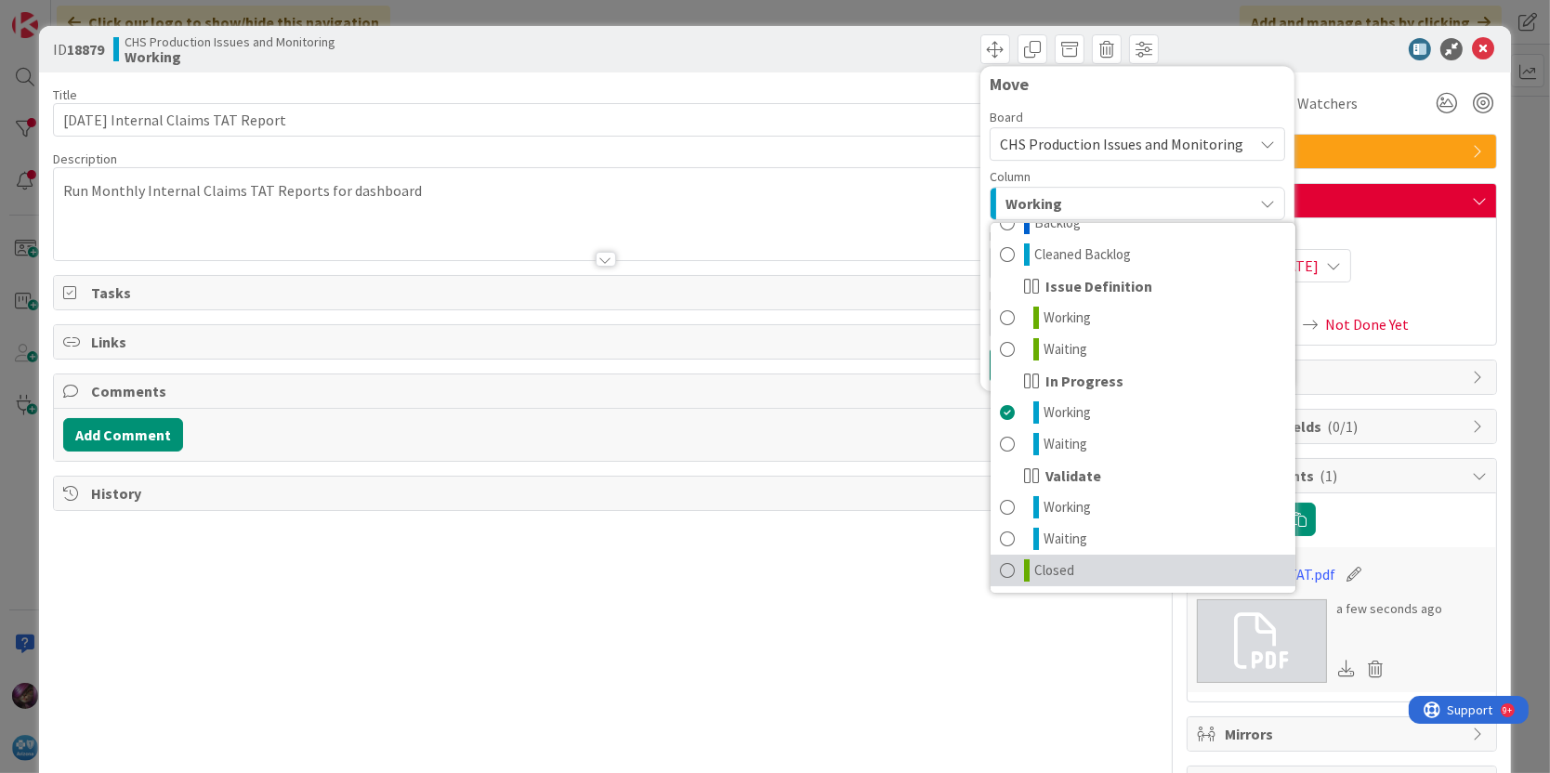
click at [1000, 573] on span at bounding box center [1007, 571] width 15 height 22
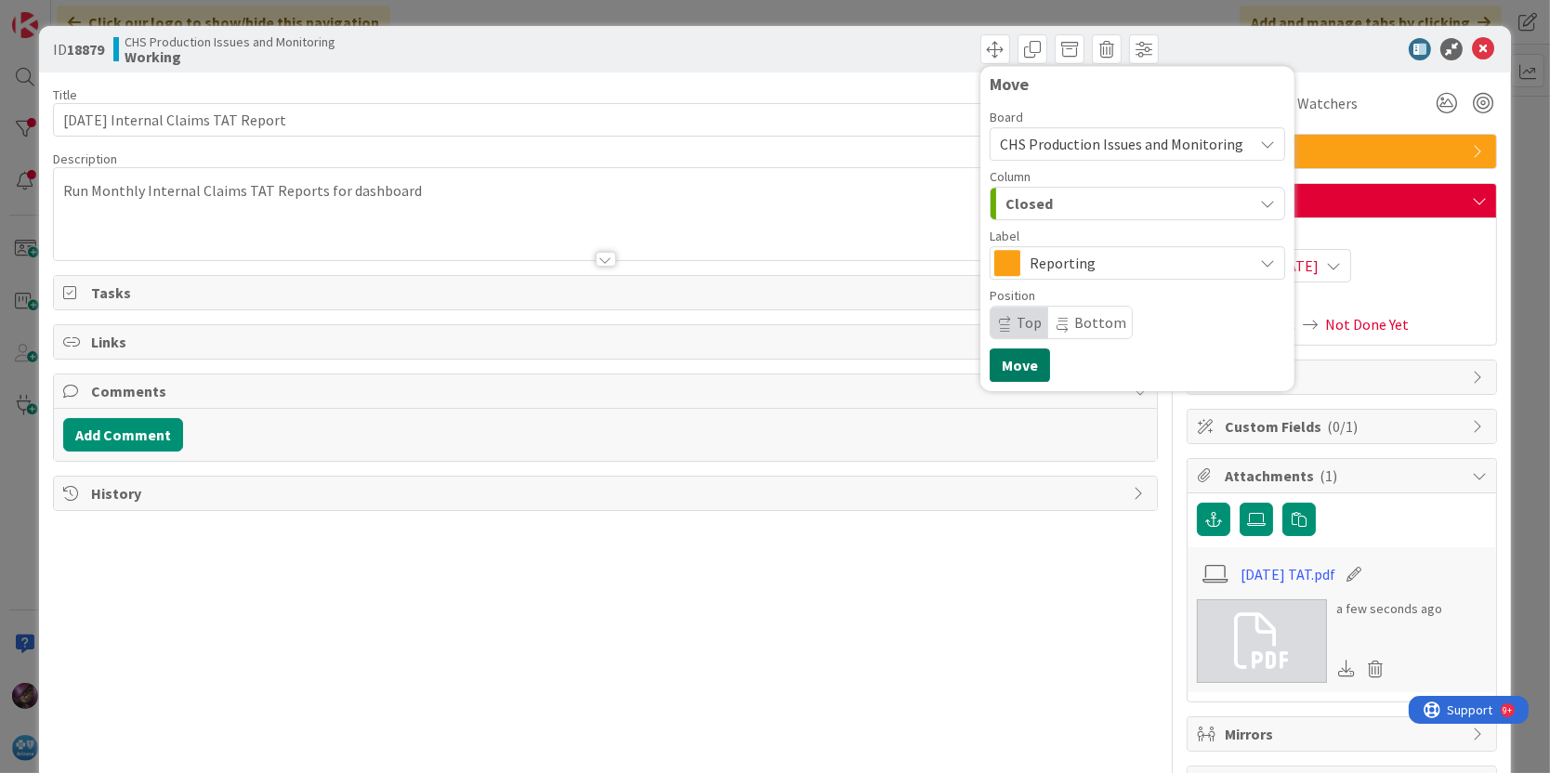
click at [990, 352] on button "Move" at bounding box center [1020, 365] width 60 height 33
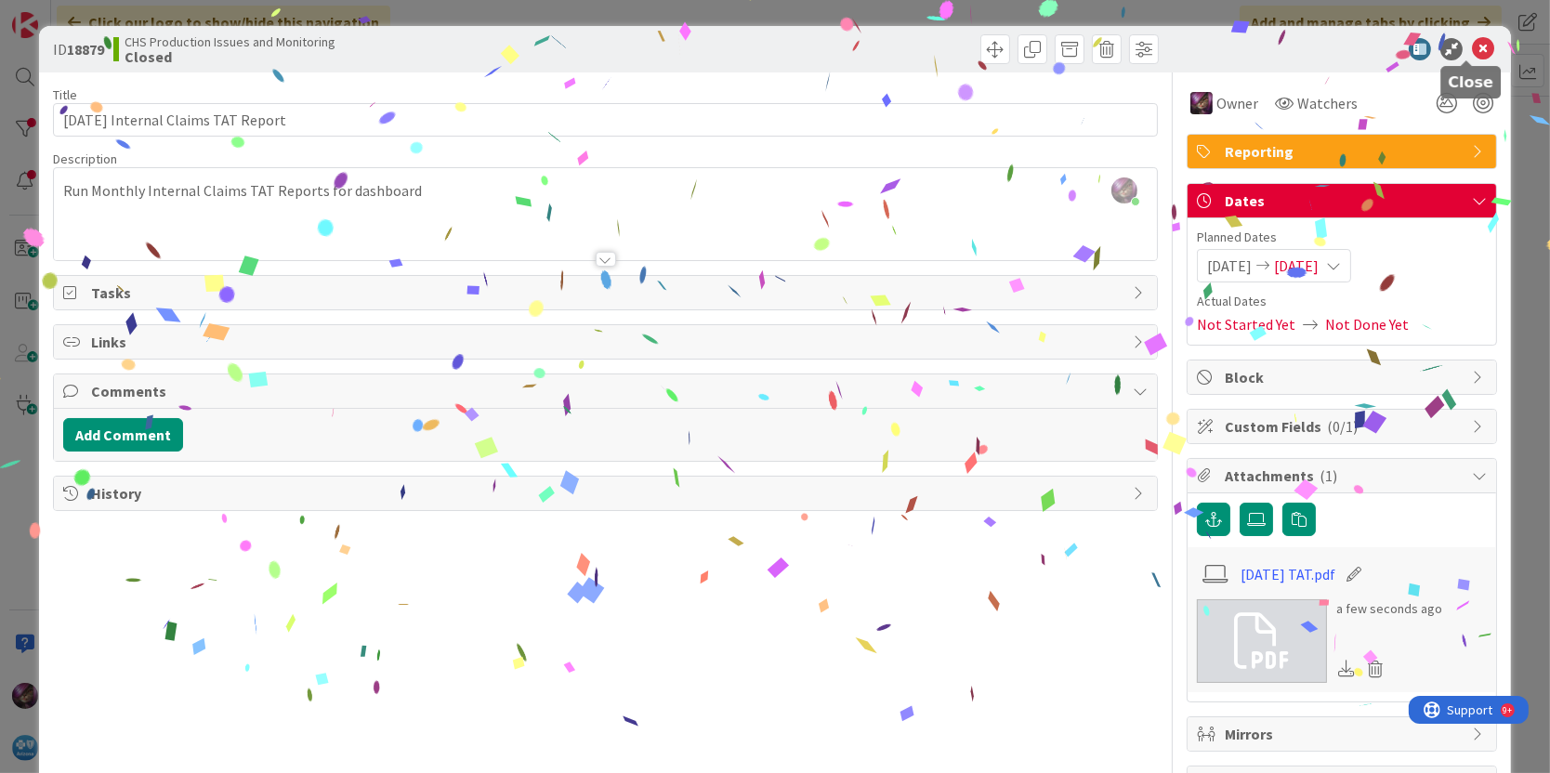
click at [1472, 43] on icon at bounding box center [1483, 49] width 22 height 22
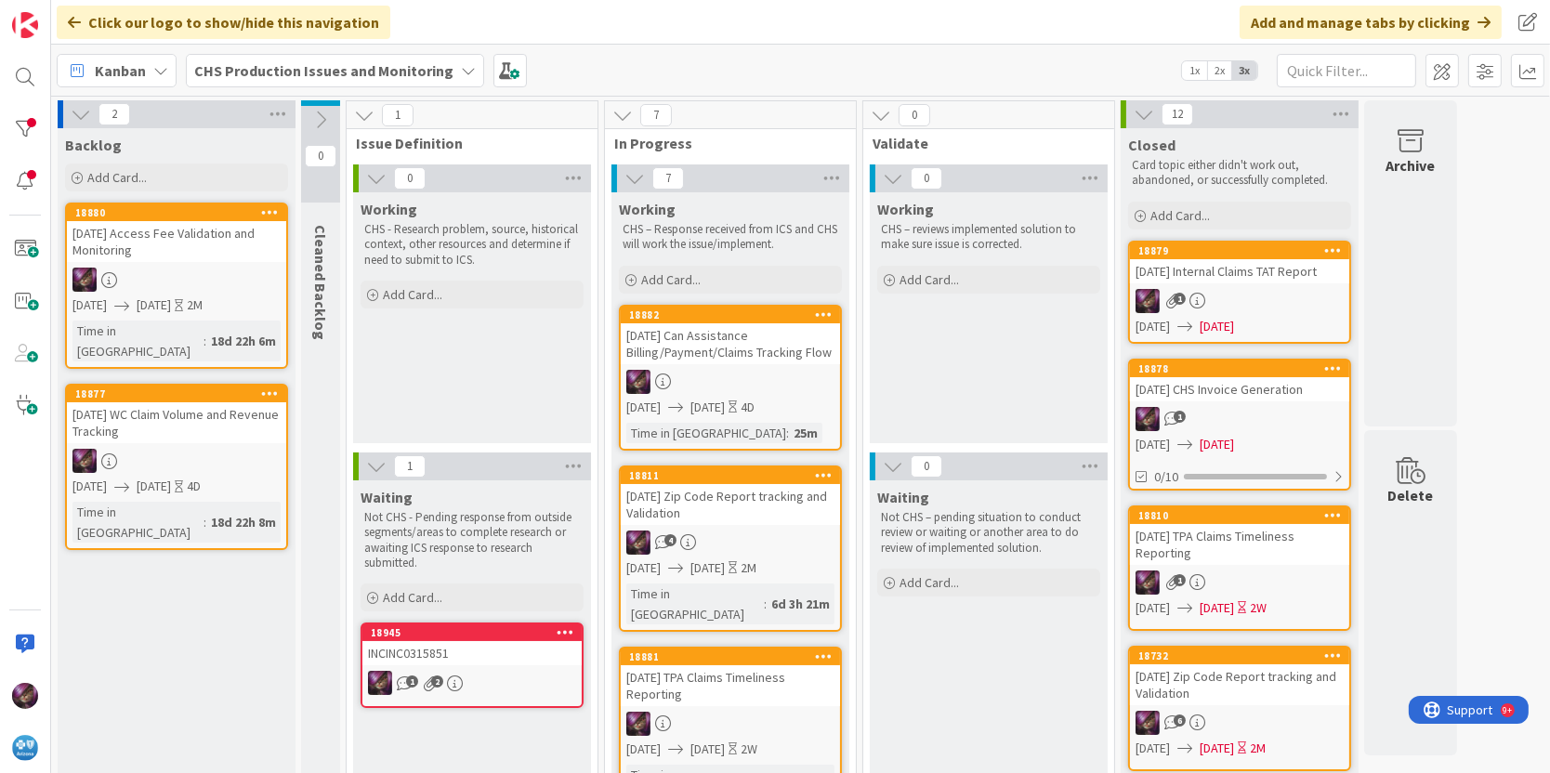
click at [679, 335] on div "[DATE] Can Assistance Billing/Payment/Claims Tracking Flow" at bounding box center [730, 343] width 219 height 41
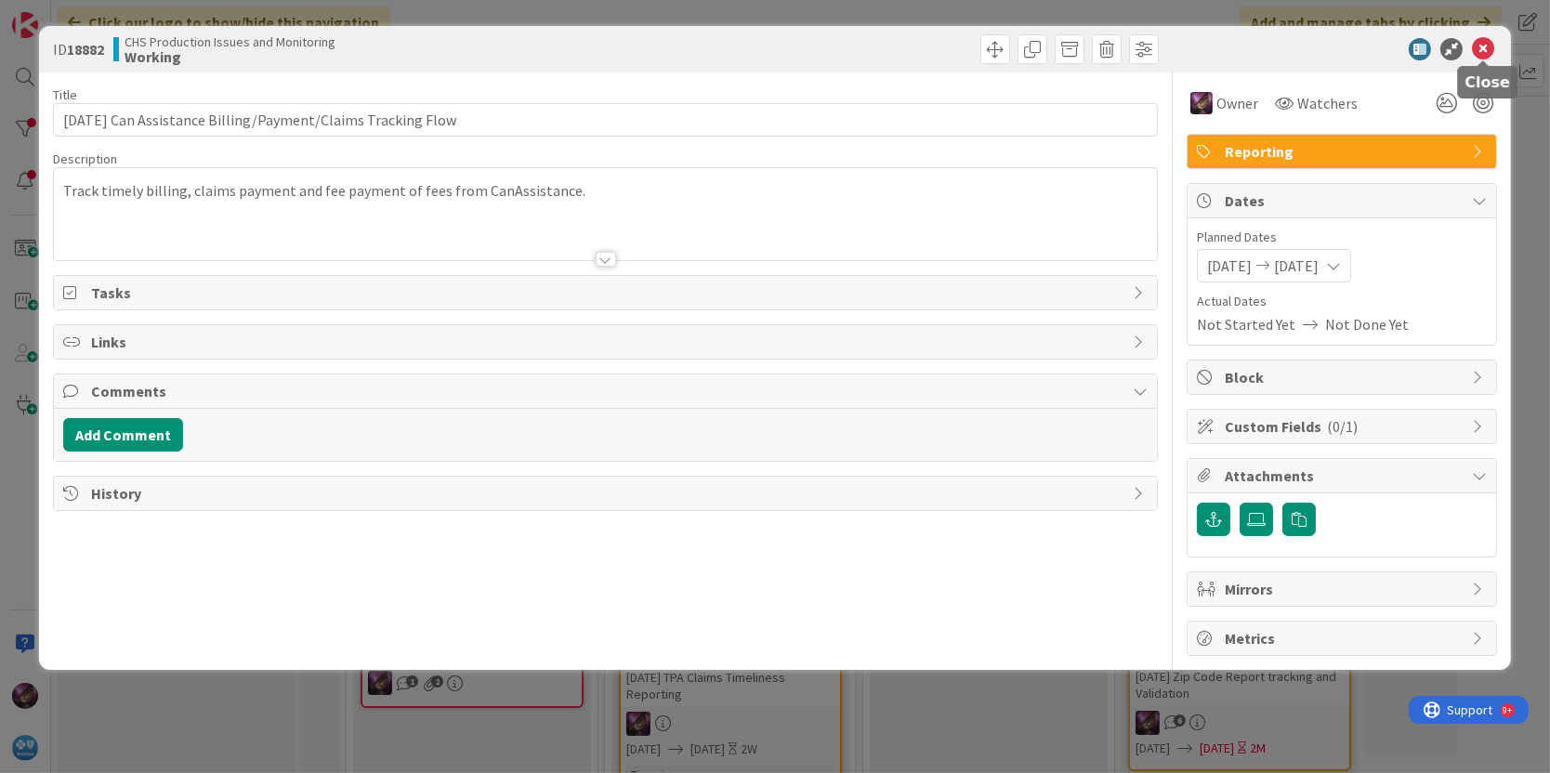
click at [1475, 53] on icon at bounding box center [1483, 49] width 22 height 22
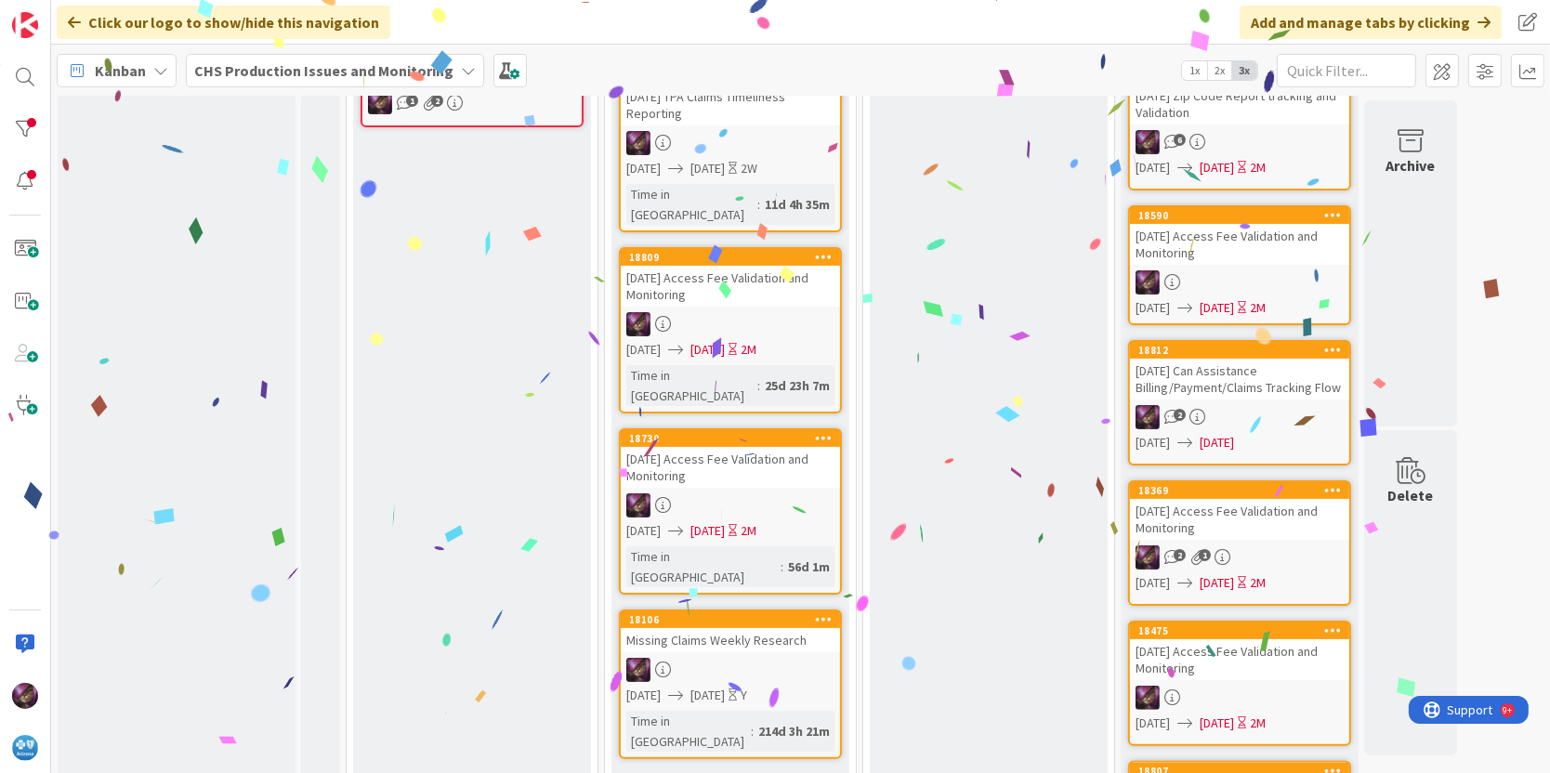
scroll to position [465, 0]
